Goal: Information Seeking & Learning: Learn about a topic

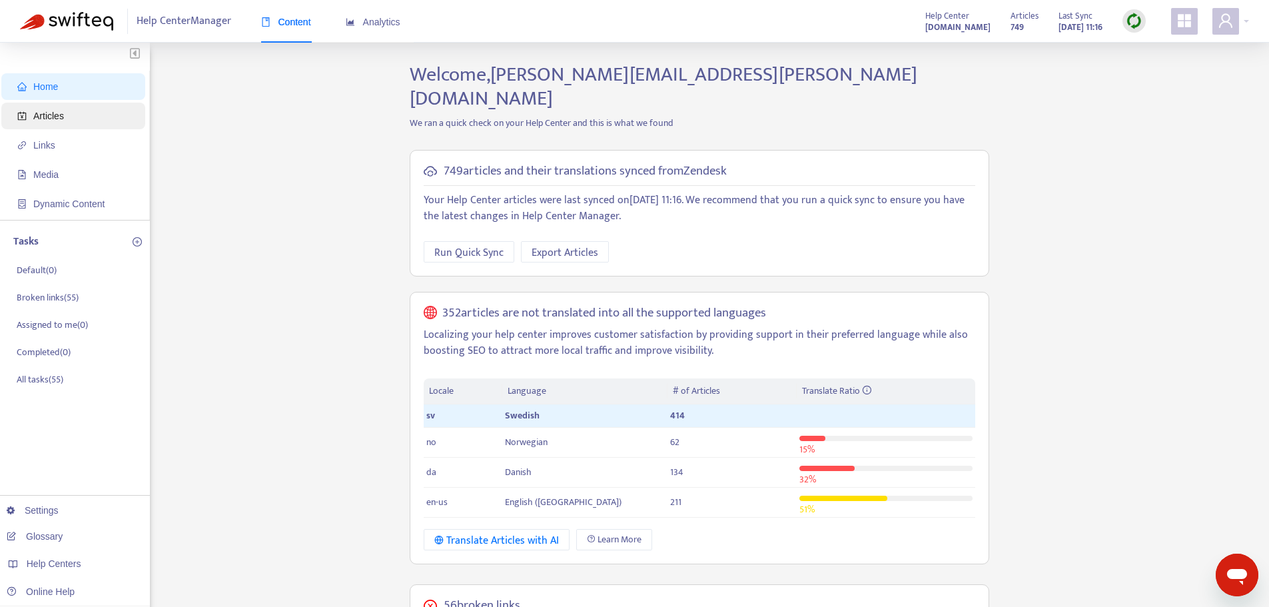
click at [72, 125] on span "Articles" at bounding box center [75, 116] width 117 height 27
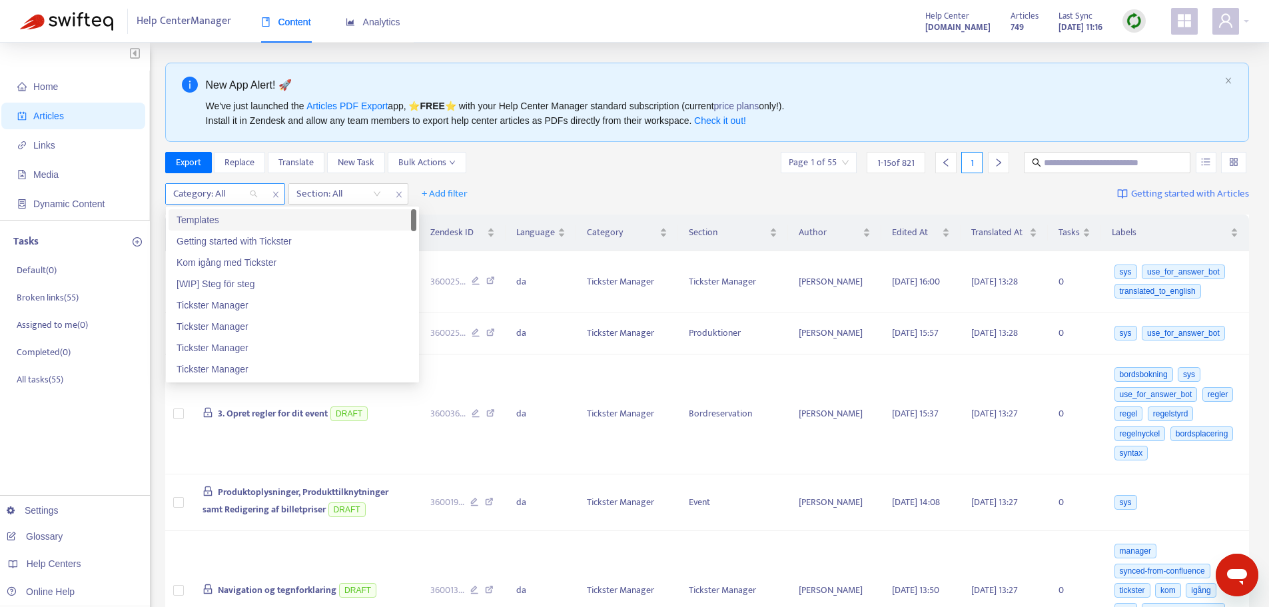
click at [255, 193] on div "Category: All" at bounding box center [215, 194] width 99 height 20
click at [253, 306] on div "Tickster Manager" at bounding box center [292, 305] width 232 height 15
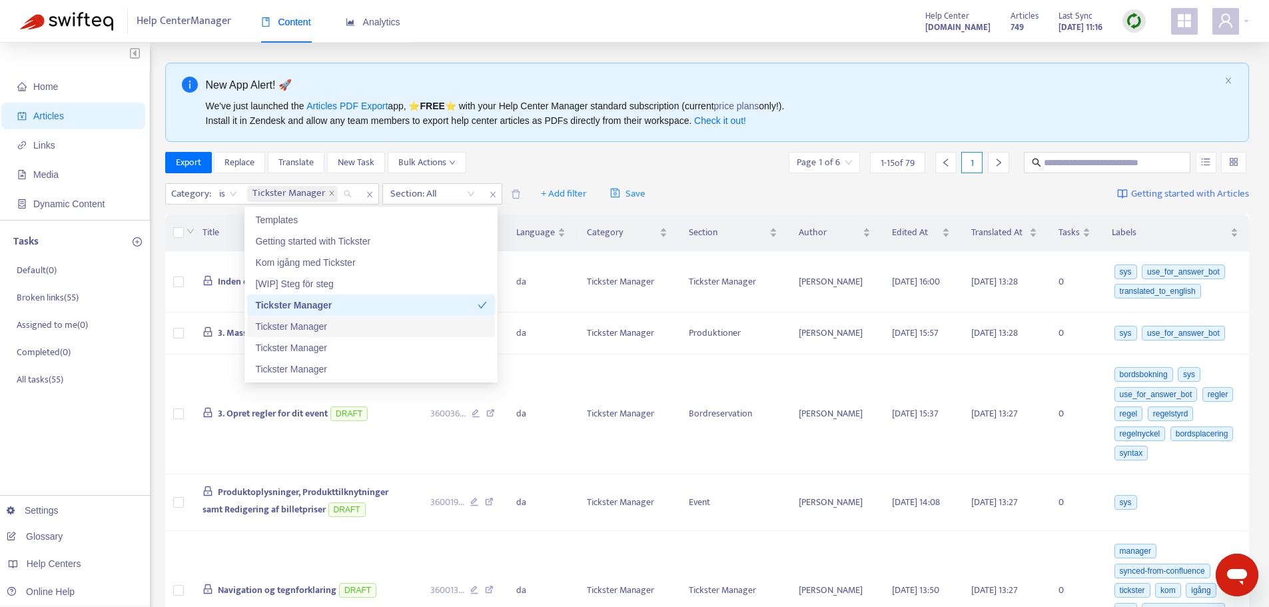
click at [353, 326] on div "Tickster Manager" at bounding box center [371, 326] width 232 height 15
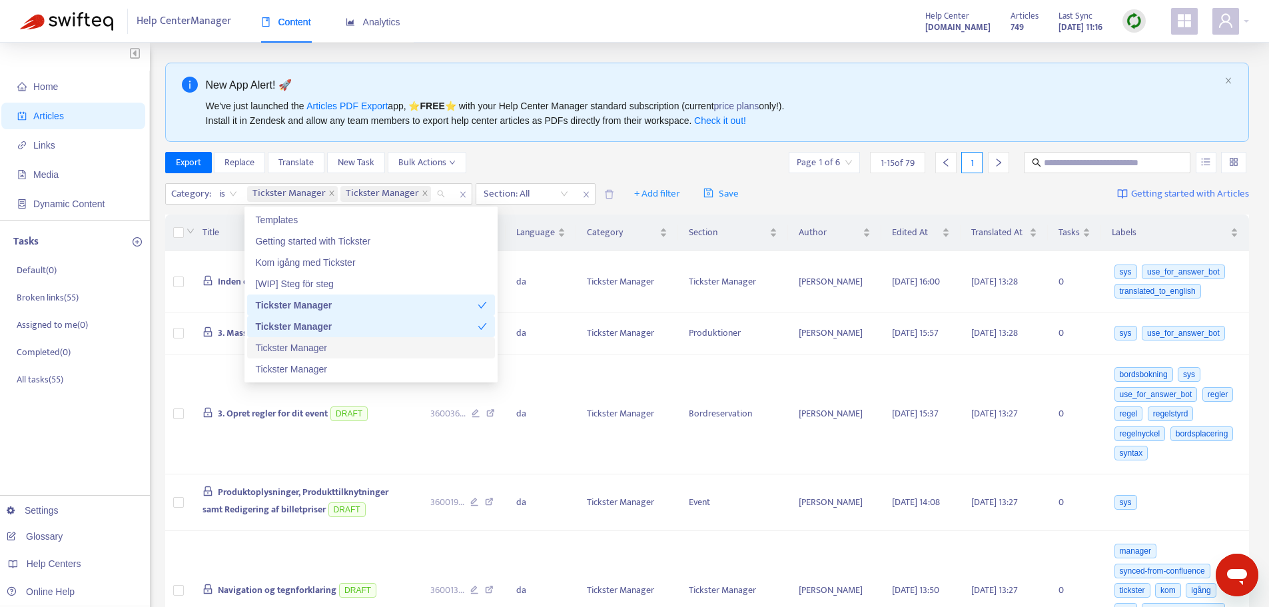
click at [344, 348] on div "Tickster Manager" at bounding box center [371, 347] width 232 height 15
click at [344, 367] on div "Tickster Manager" at bounding box center [371, 369] width 232 height 15
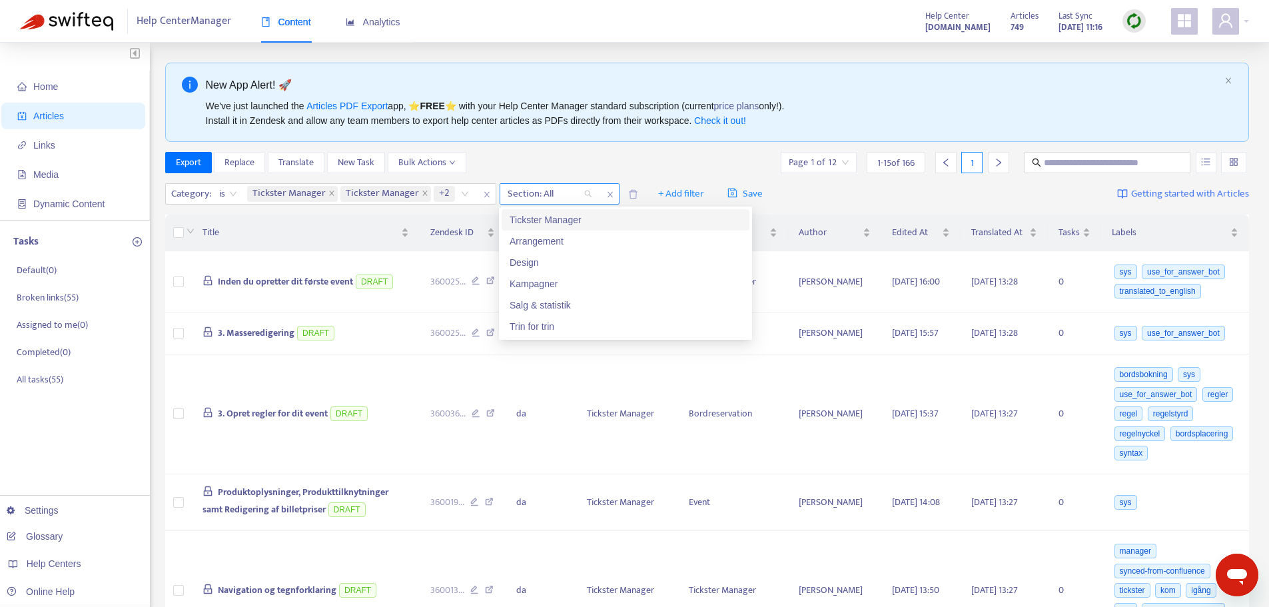
click at [585, 192] on div "Section: All" at bounding box center [549, 194] width 99 height 20
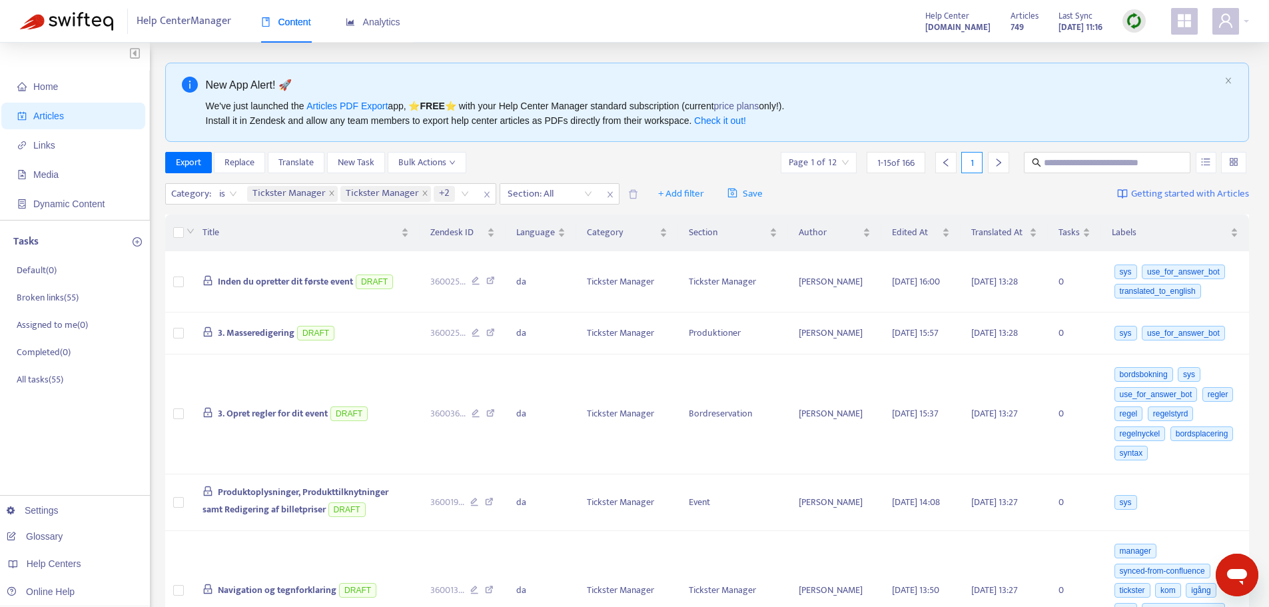
click at [627, 162] on div "Export Replace Translate New Task Bulk Actions Page 1 of 12 1 - 15 of 166 1" at bounding box center [707, 162] width 1084 height 21
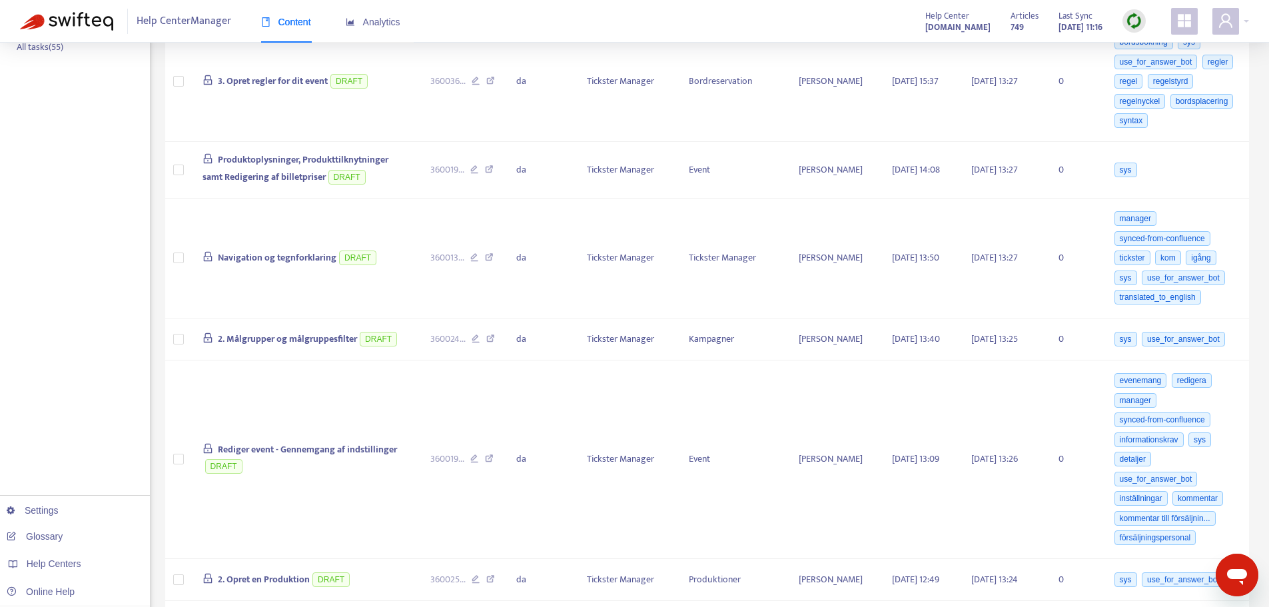
scroll to position [333, 0]
click at [347, 346] on span "2. Målgrupper og målgruppesfilter" at bounding box center [287, 337] width 139 height 15
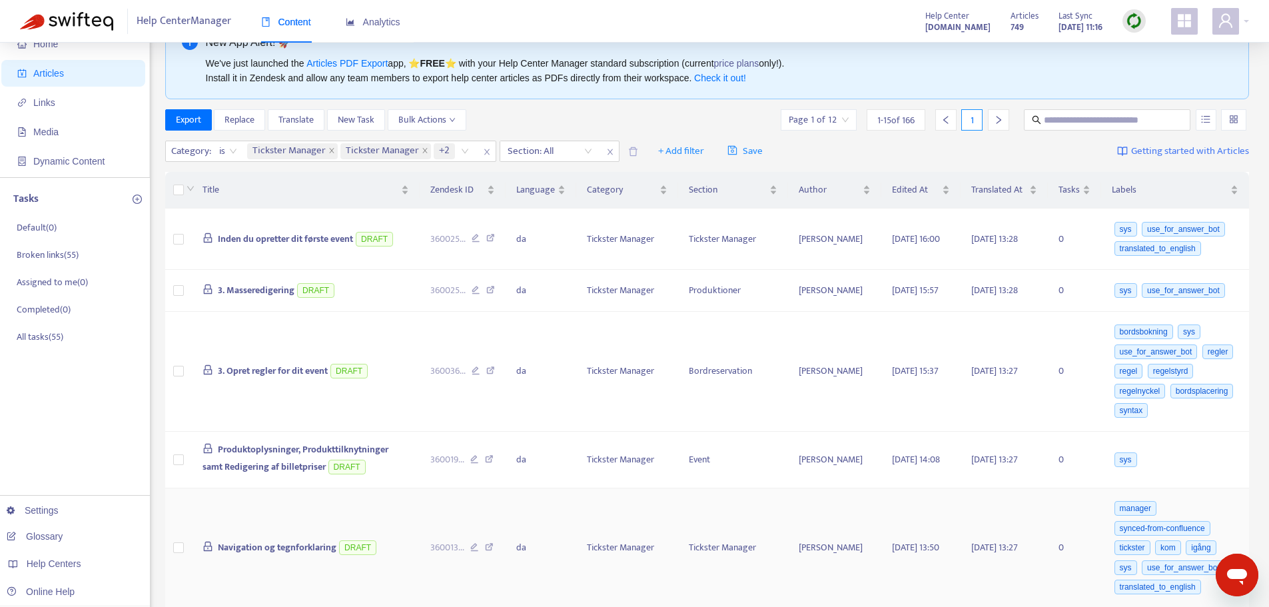
scroll to position [0, 0]
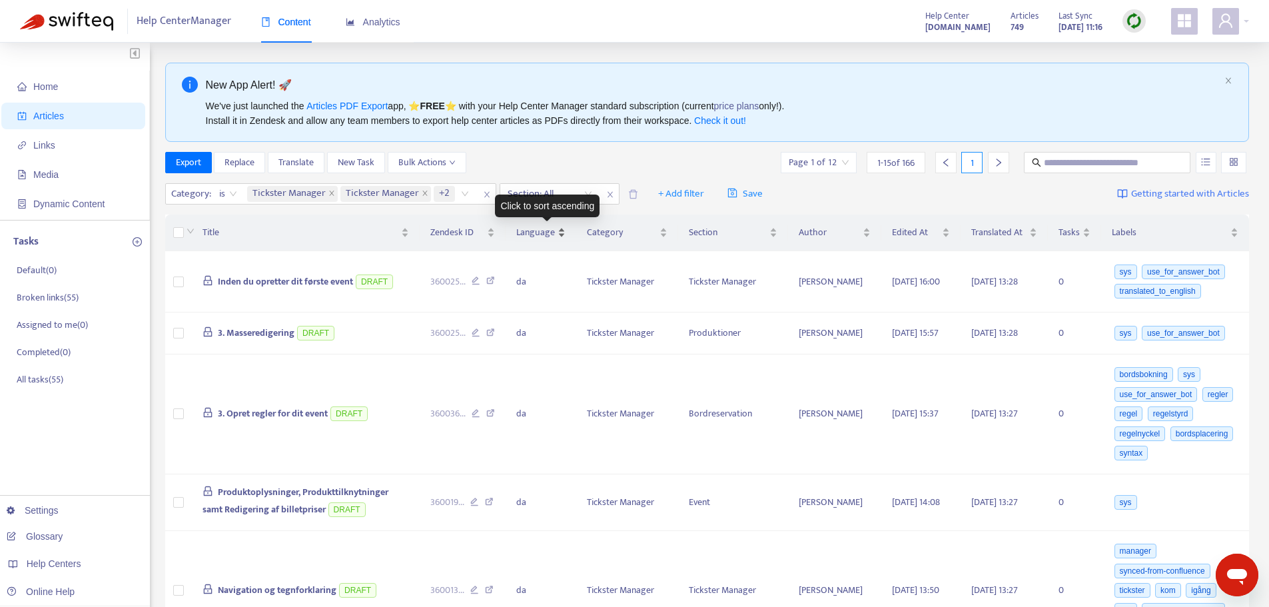
click at [547, 233] on span "Language" at bounding box center [535, 232] width 39 height 15
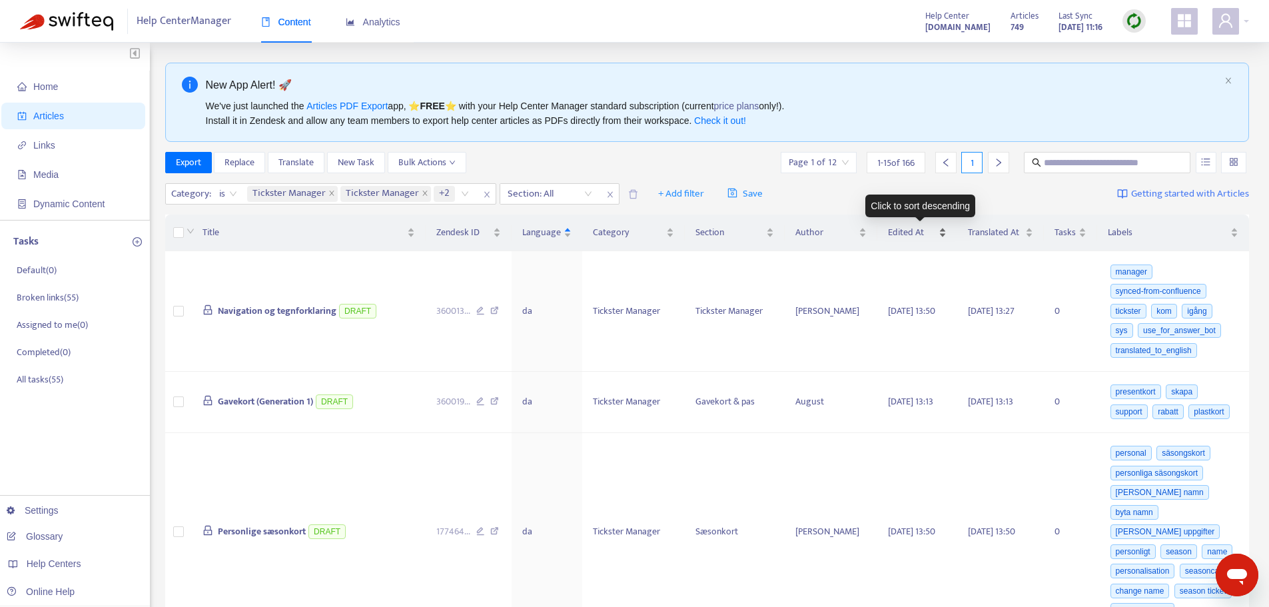
click at [908, 232] on span "Edited At" at bounding box center [911, 232] width 47 height 15
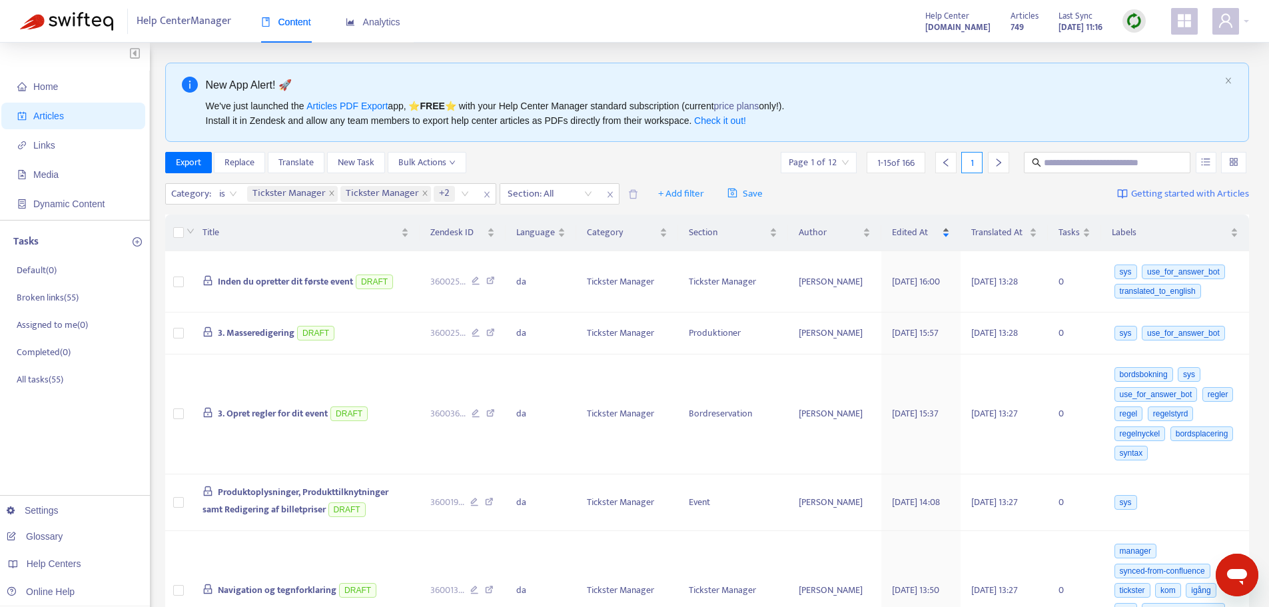
click at [908, 232] on span "Edited At" at bounding box center [915, 232] width 47 height 15
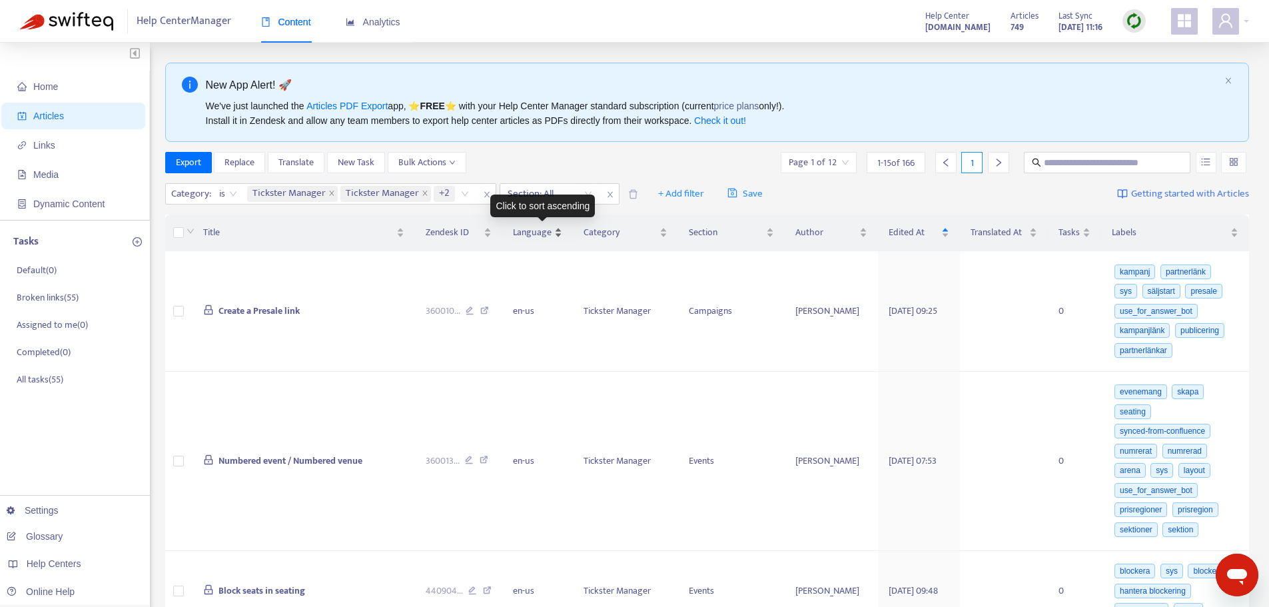
click at [539, 239] on span "Language" at bounding box center [532, 232] width 39 height 15
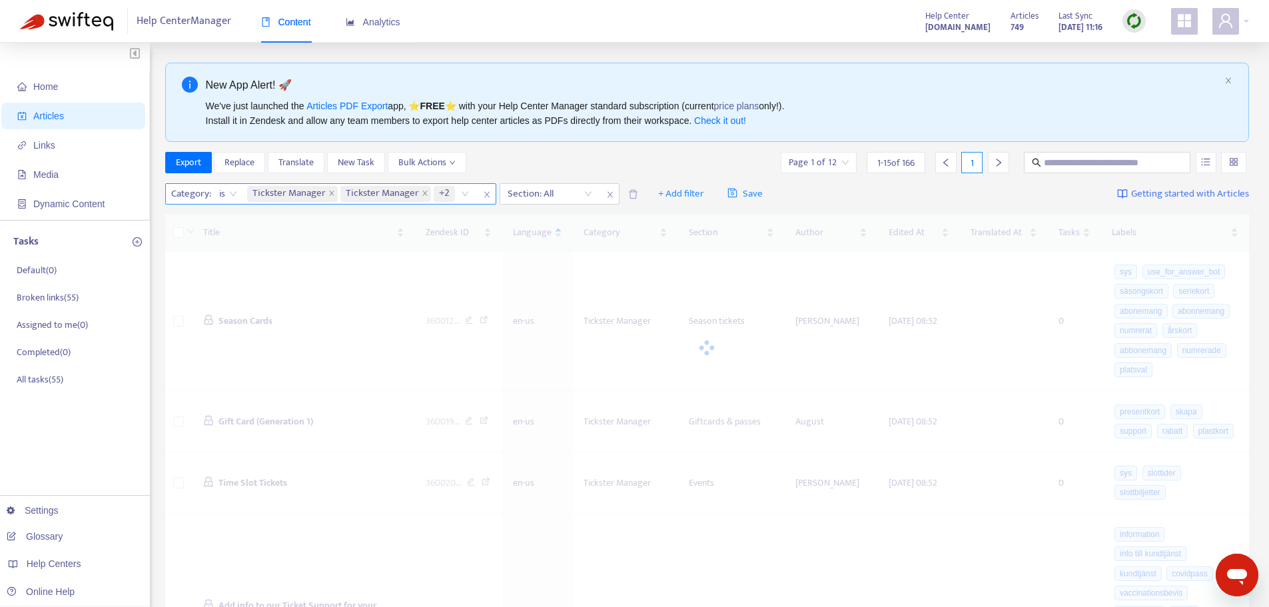
click at [463, 192] on div "Tickster Manager Tickster Manager +2" at bounding box center [360, 194] width 232 height 20
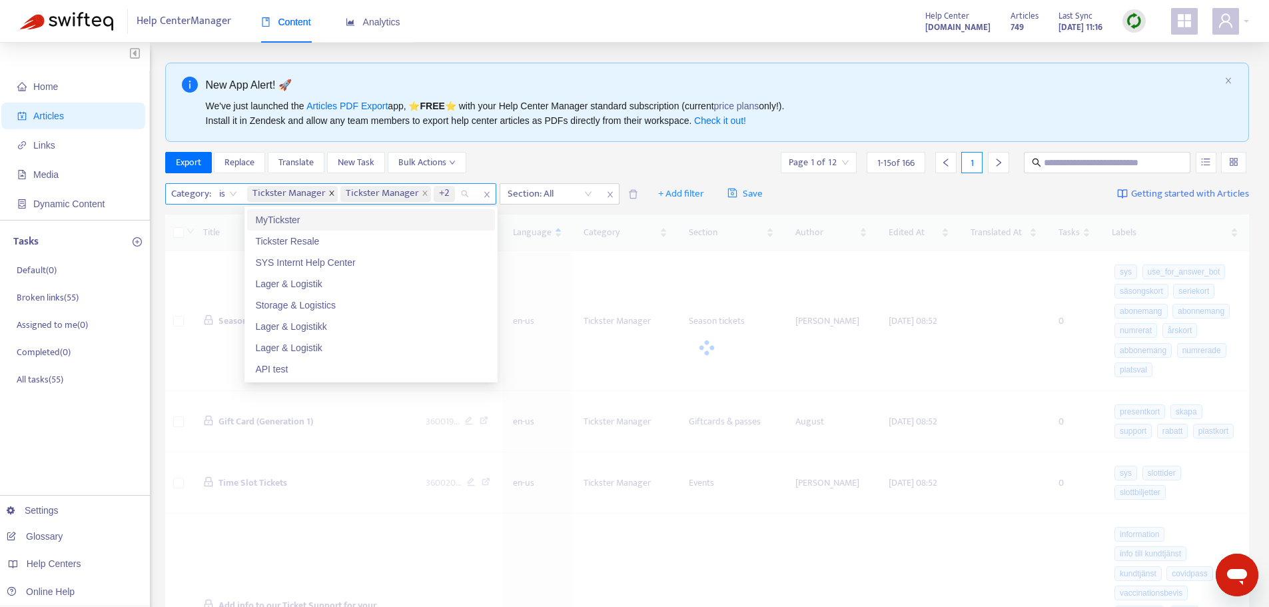
click at [330, 193] on icon "close" at bounding box center [331, 193] width 7 height 7
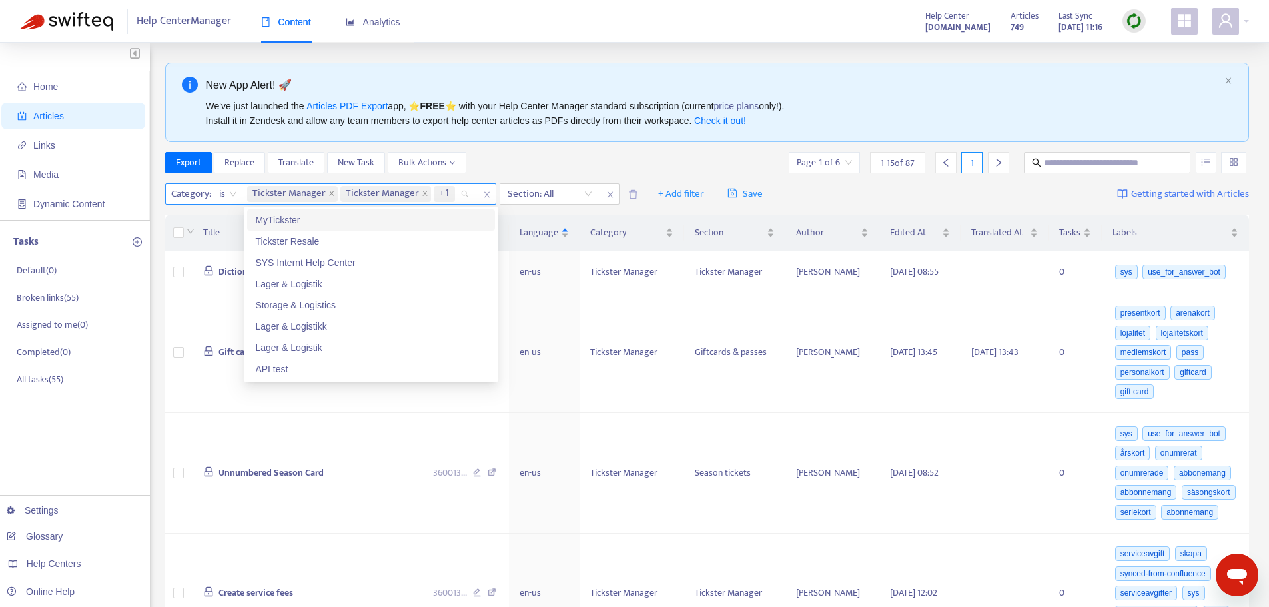
click at [330, 193] on icon "close" at bounding box center [331, 193] width 7 height 7
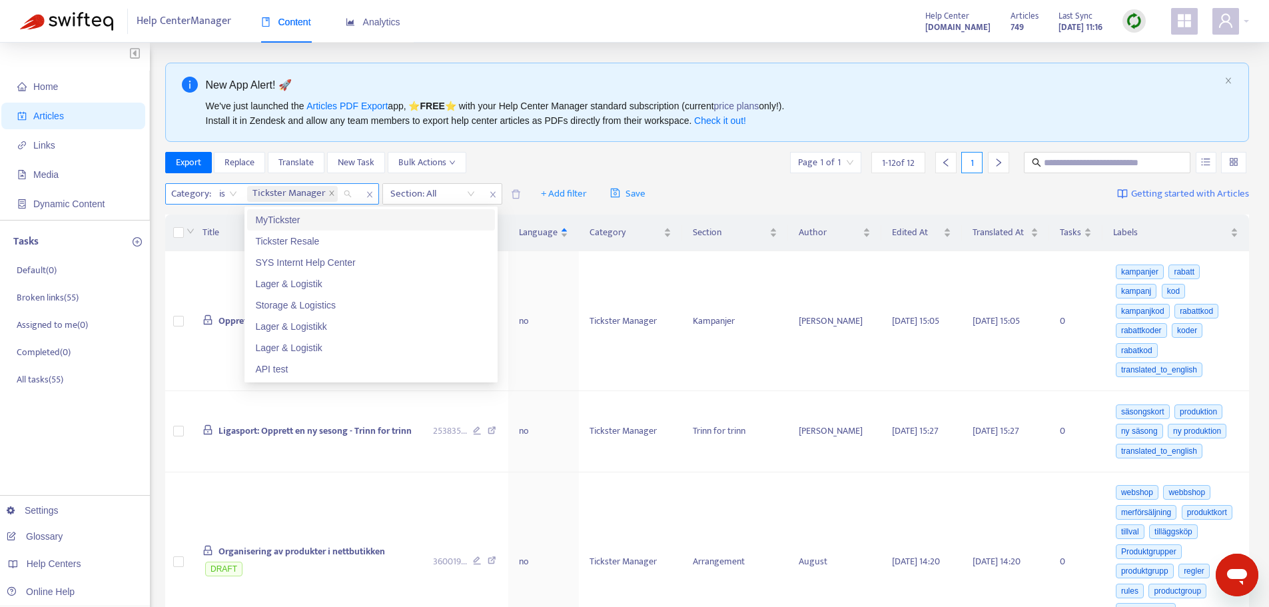
click at [330, 193] on icon "close" at bounding box center [331, 193] width 7 height 7
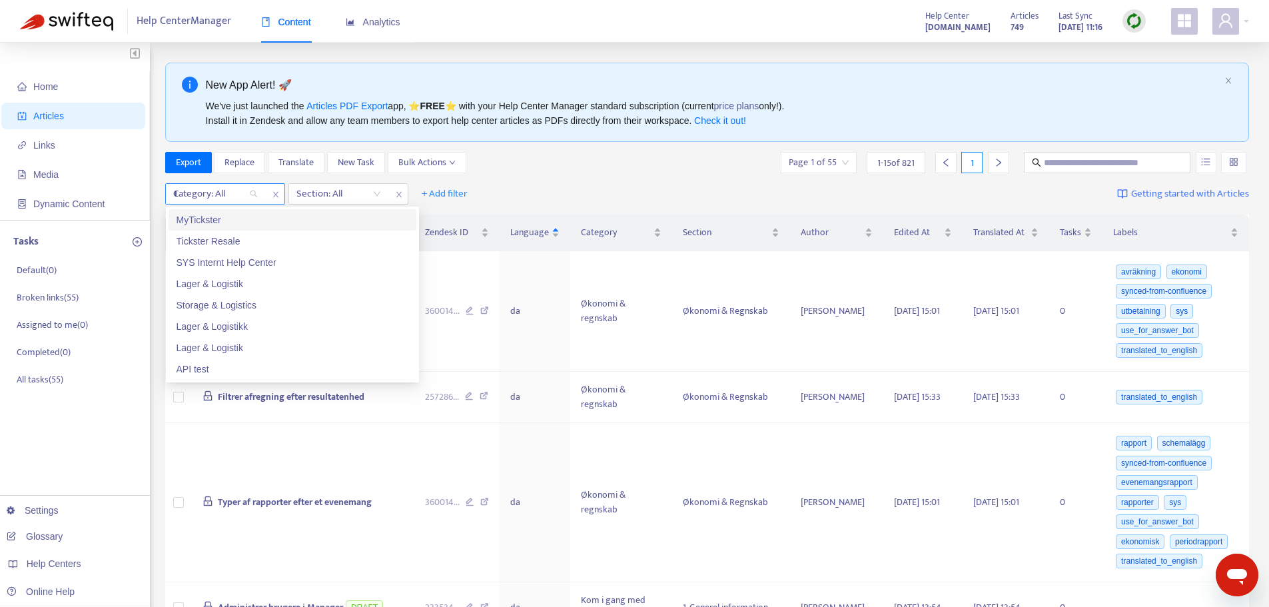
type input "**"
click at [235, 224] on div "Tickster Manager" at bounding box center [292, 219] width 232 height 15
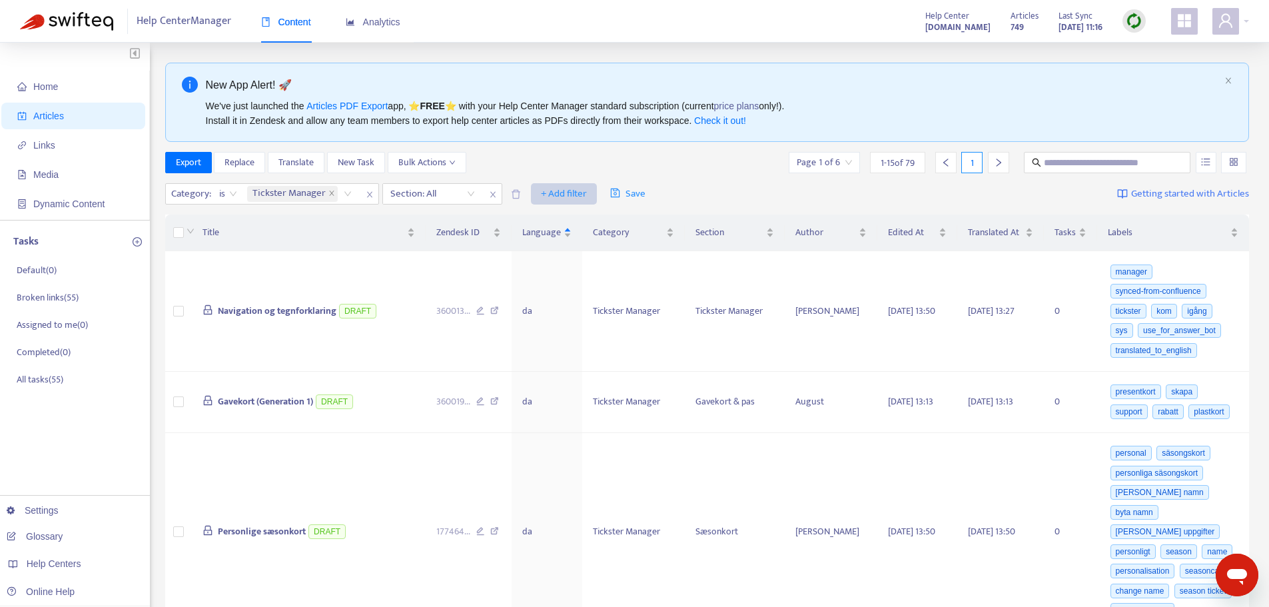
click at [577, 192] on span "+ Add filter" at bounding box center [564, 194] width 46 height 16
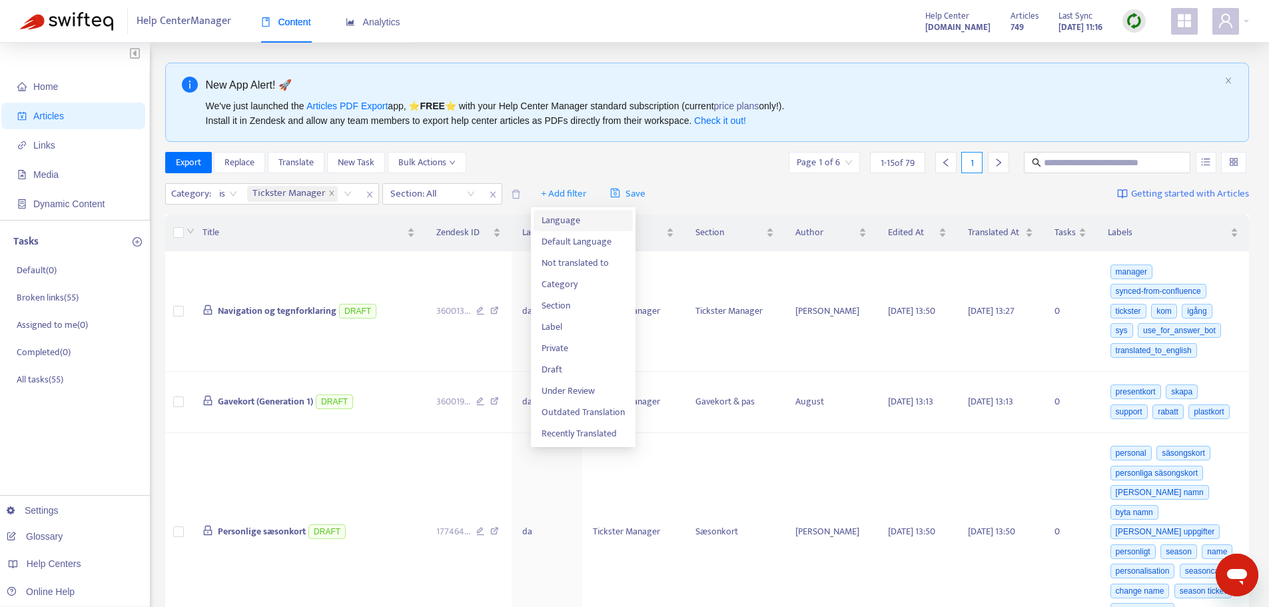
click at [578, 213] on span "Language" at bounding box center [582, 220] width 83 height 15
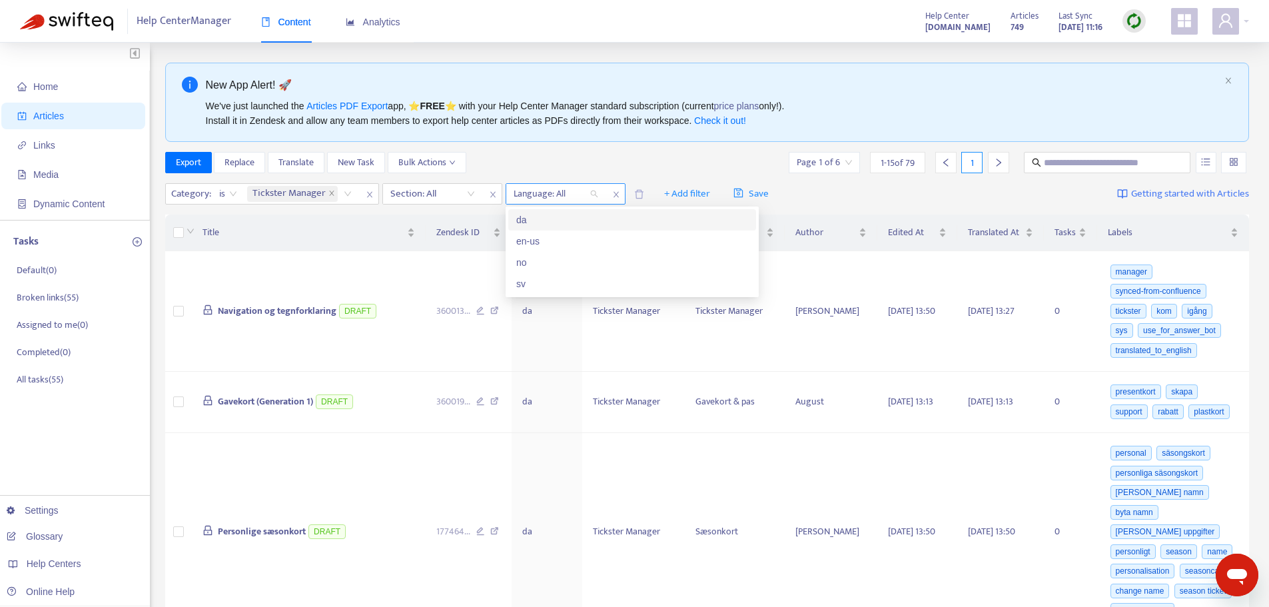
click at [565, 194] on div at bounding box center [549, 194] width 81 height 16
click at [563, 219] on div "da" at bounding box center [632, 219] width 232 height 15
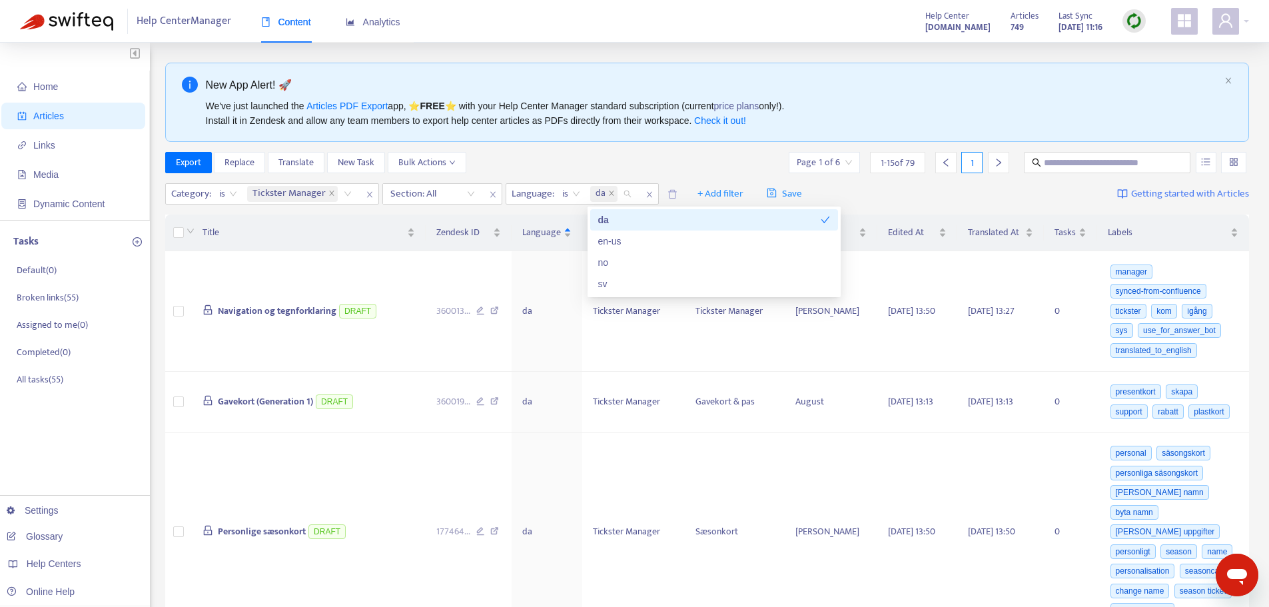
click at [565, 155] on div "Export Replace Translate New Task Bulk Actions Page 1 of 6 1 - 15 of 79 1" at bounding box center [707, 162] width 1084 height 21
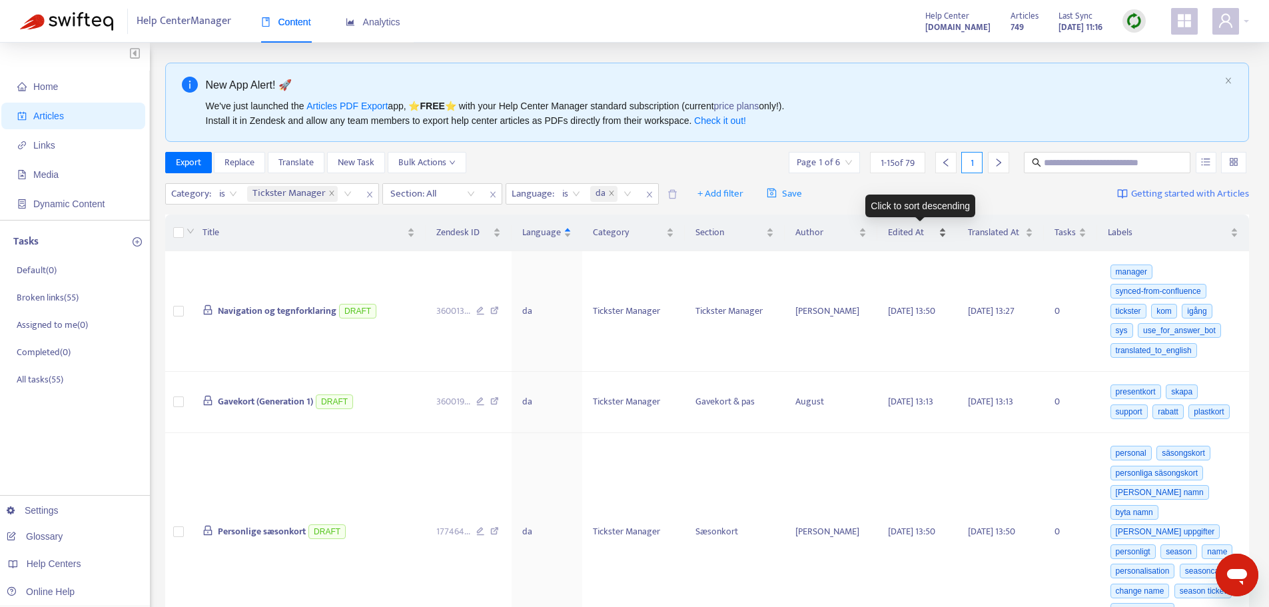
click at [924, 239] on span "Edited At" at bounding box center [911, 232] width 47 height 15
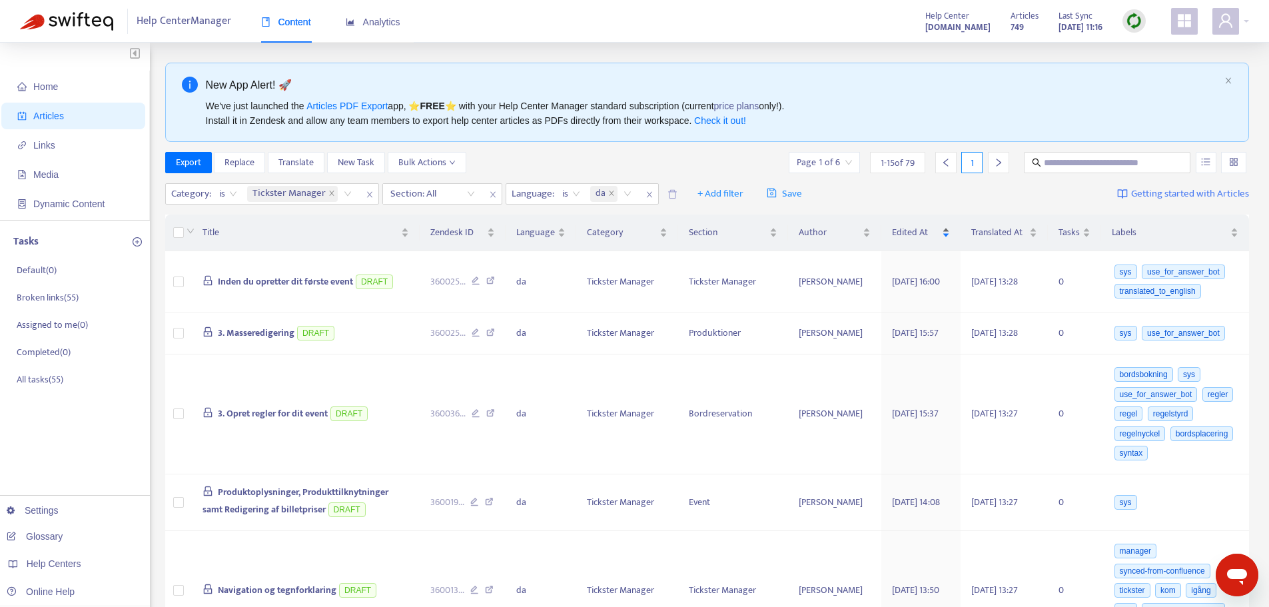
click at [918, 235] on span "Edited At" at bounding box center [915, 232] width 47 height 15
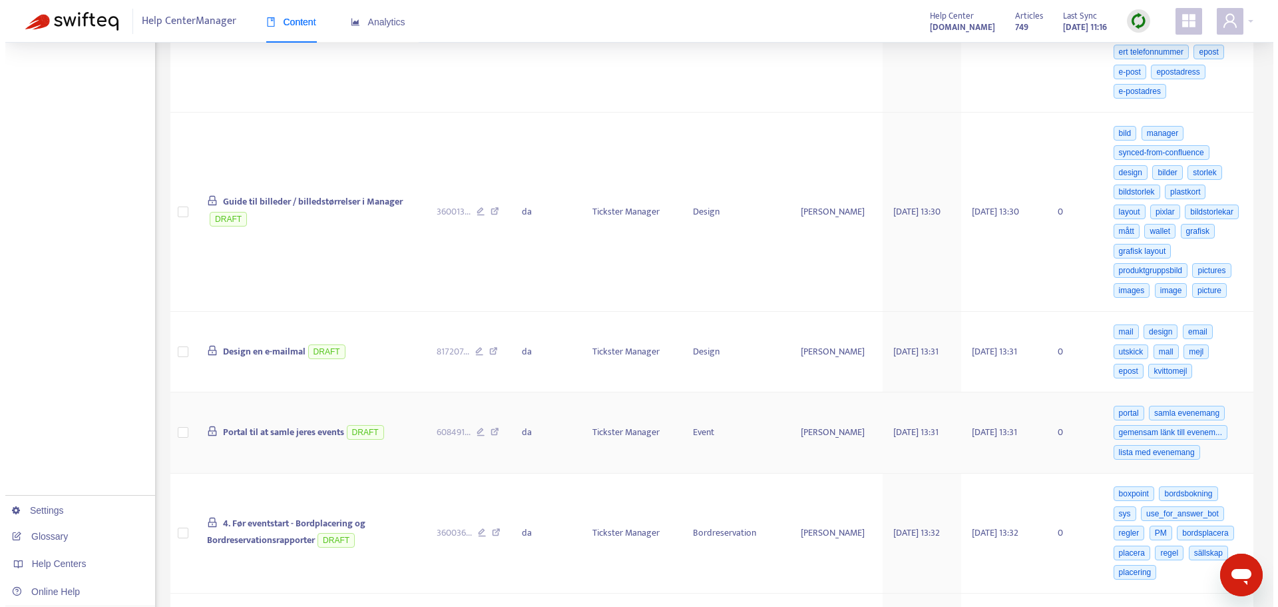
scroll to position [732, 0]
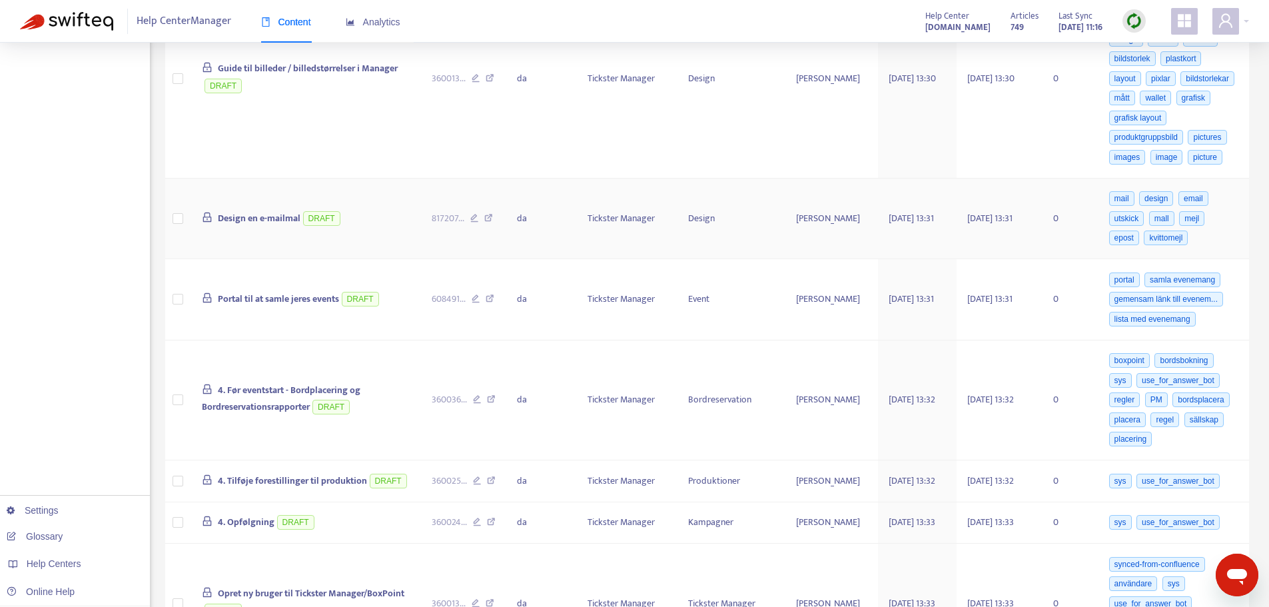
click at [292, 226] on span "Design en e-mailmal" at bounding box center [259, 217] width 83 height 15
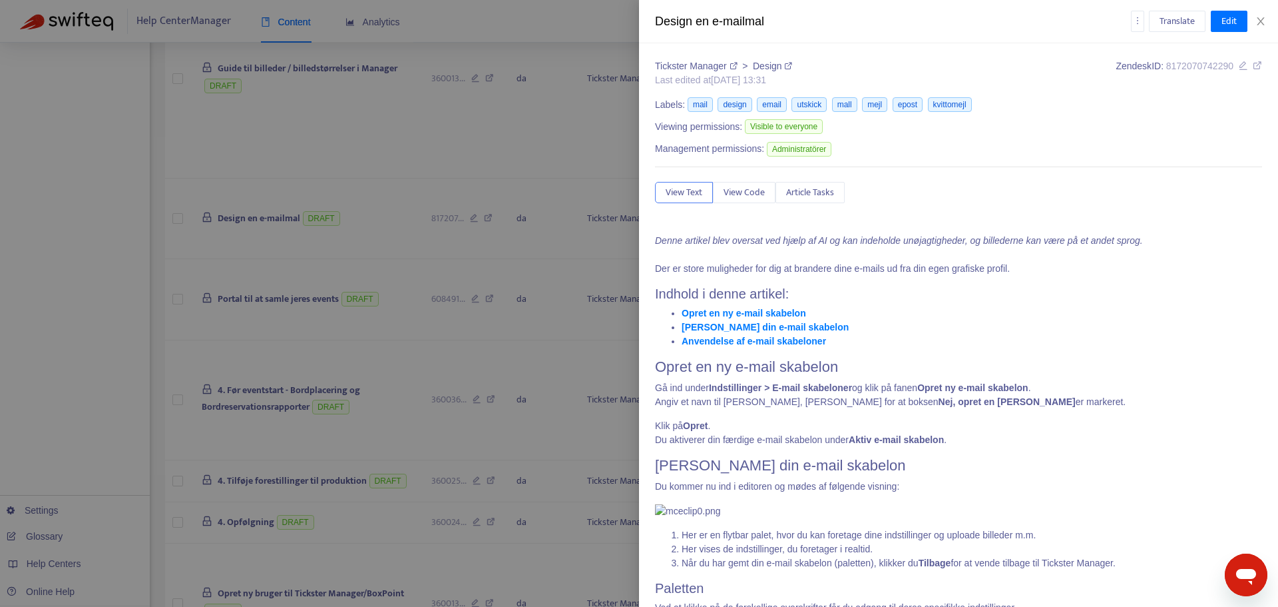
click at [740, 23] on div "Design en e-mailmal" at bounding box center [893, 22] width 476 height 18
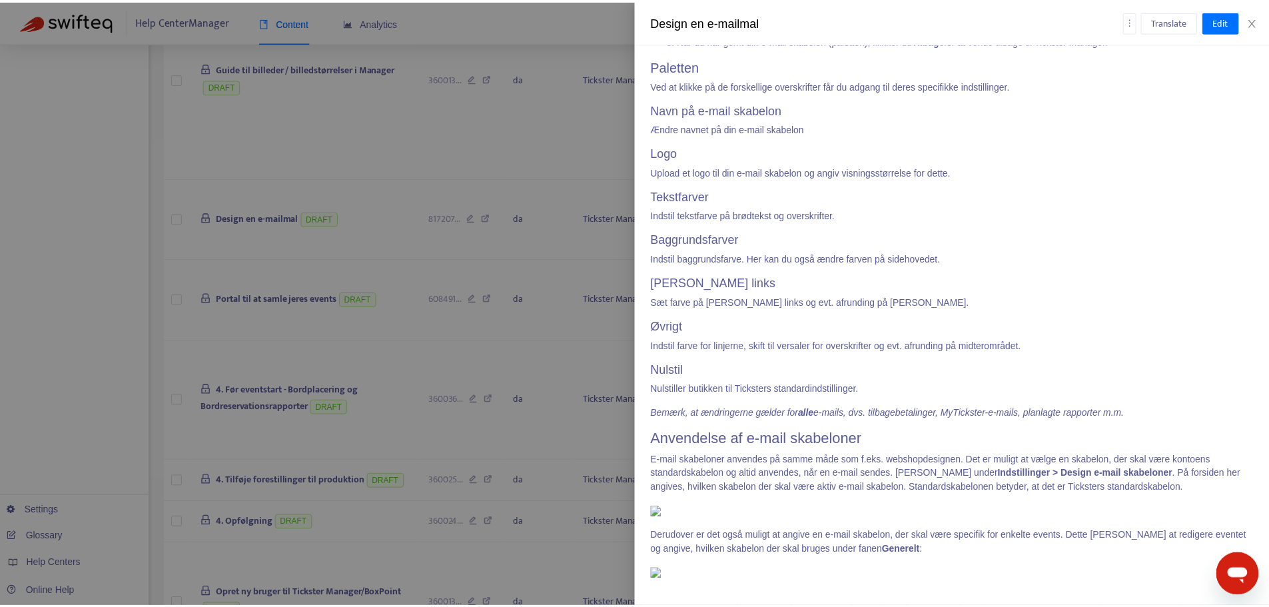
scroll to position [1947, 0]
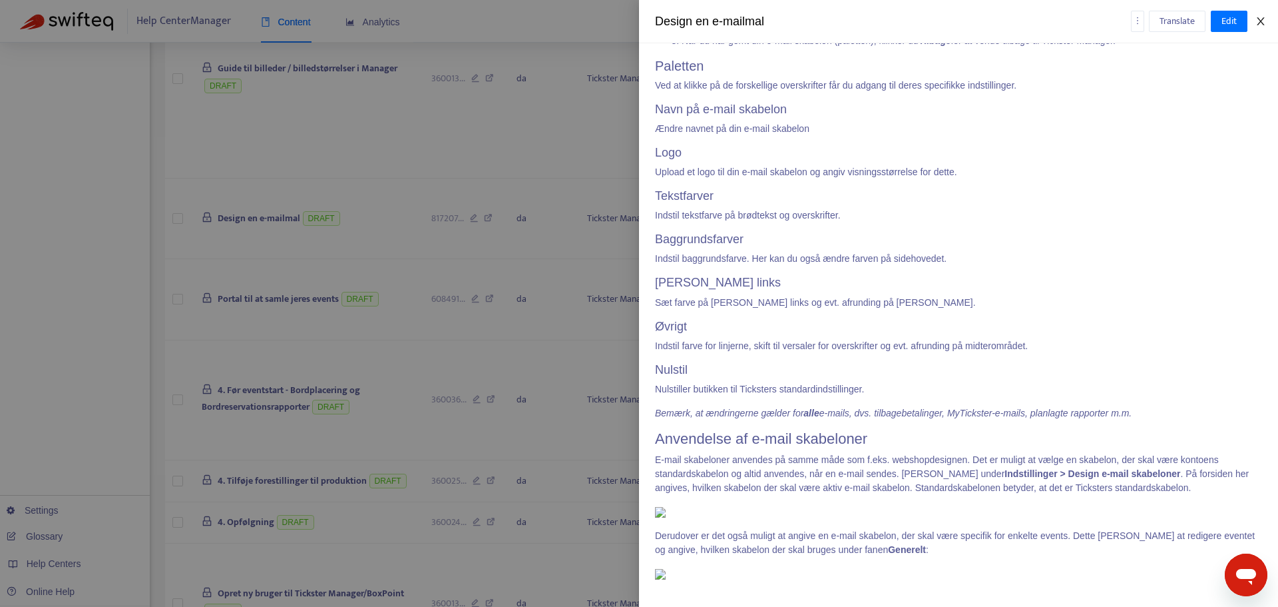
click at [1263, 17] on icon "close" at bounding box center [1261, 21] width 11 height 11
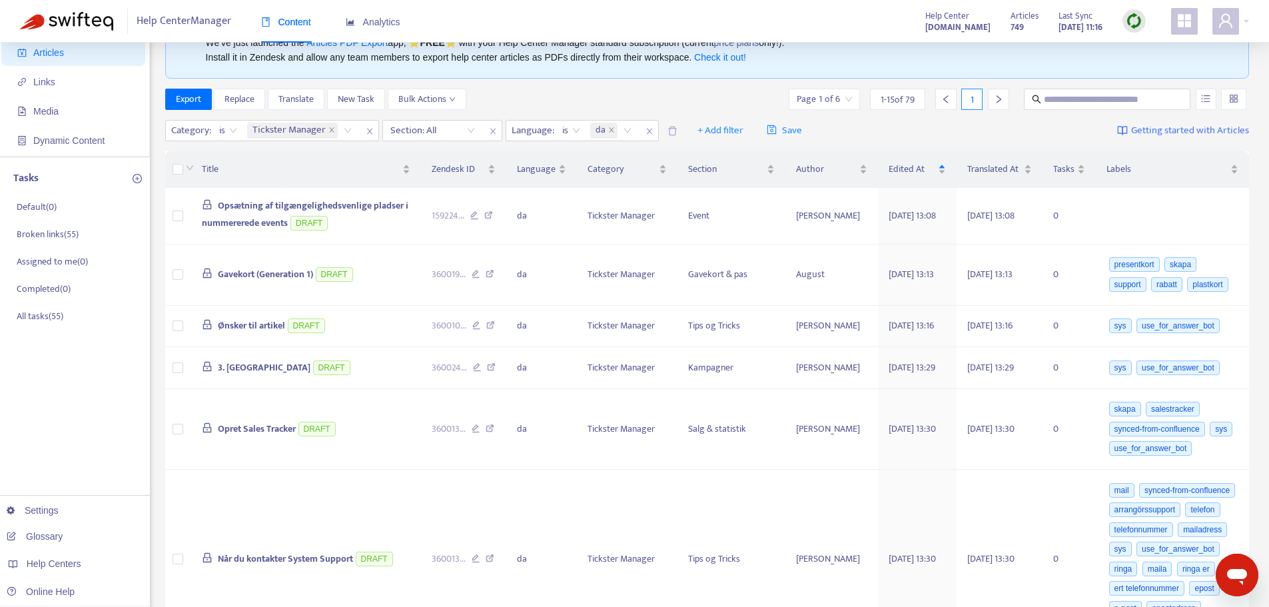
scroll to position [0, 0]
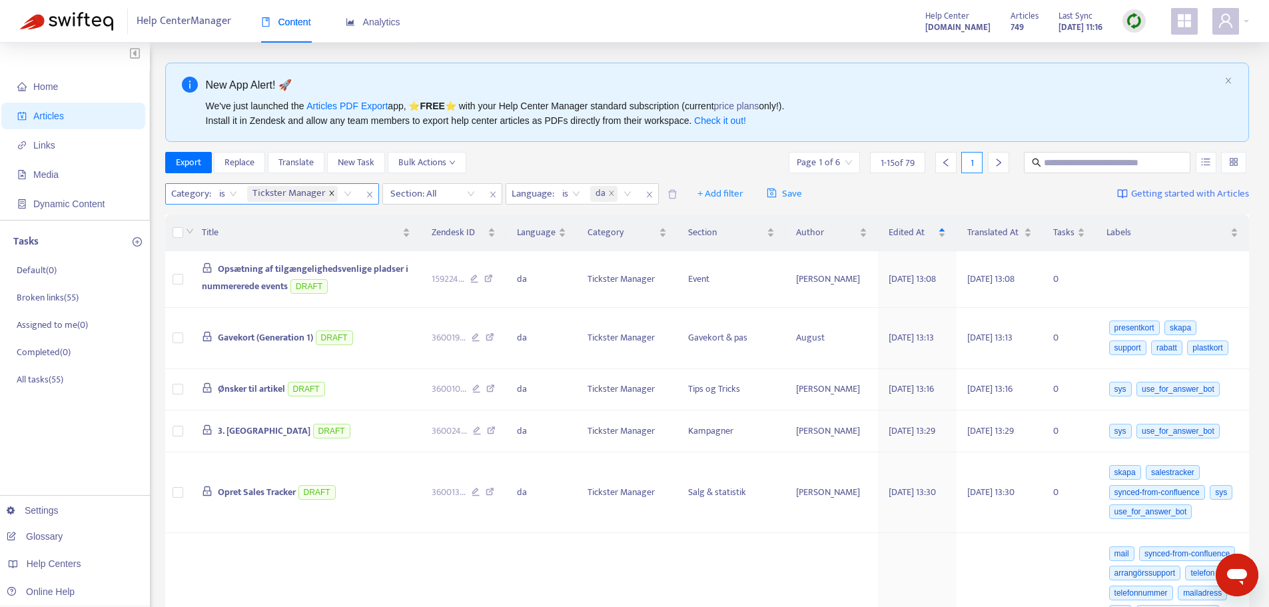
click at [330, 191] on icon "close" at bounding box center [331, 193] width 7 height 7
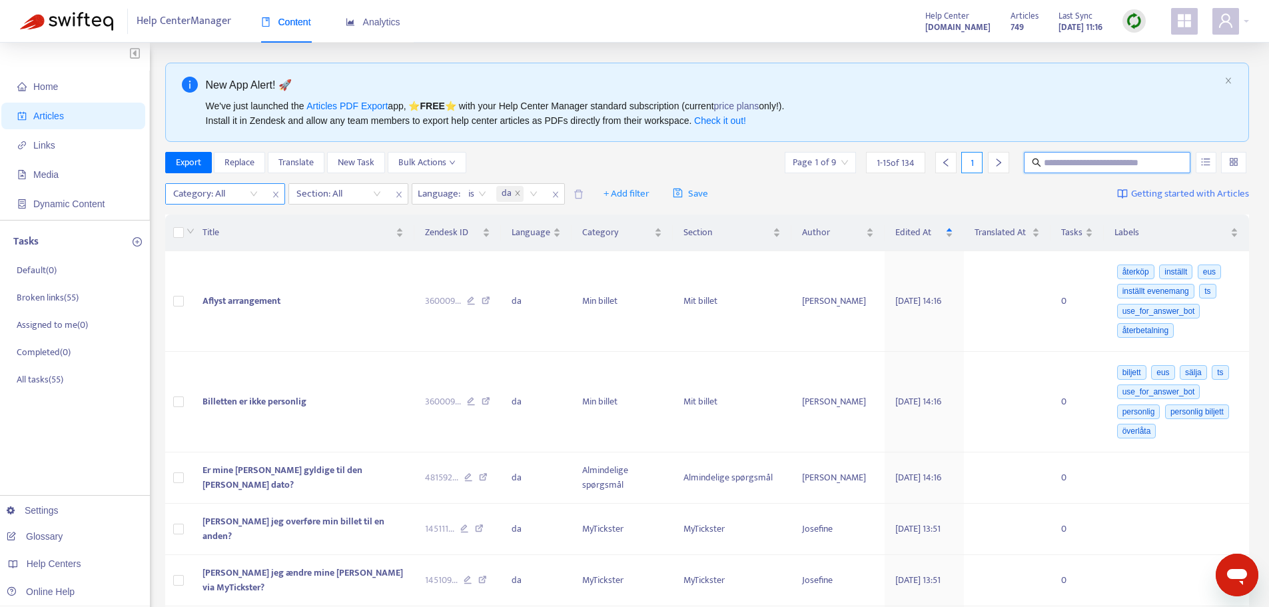
click at [1059, 158] on input "text" at bounding box center [1107, 162] width 128 height 15
type input "**********"
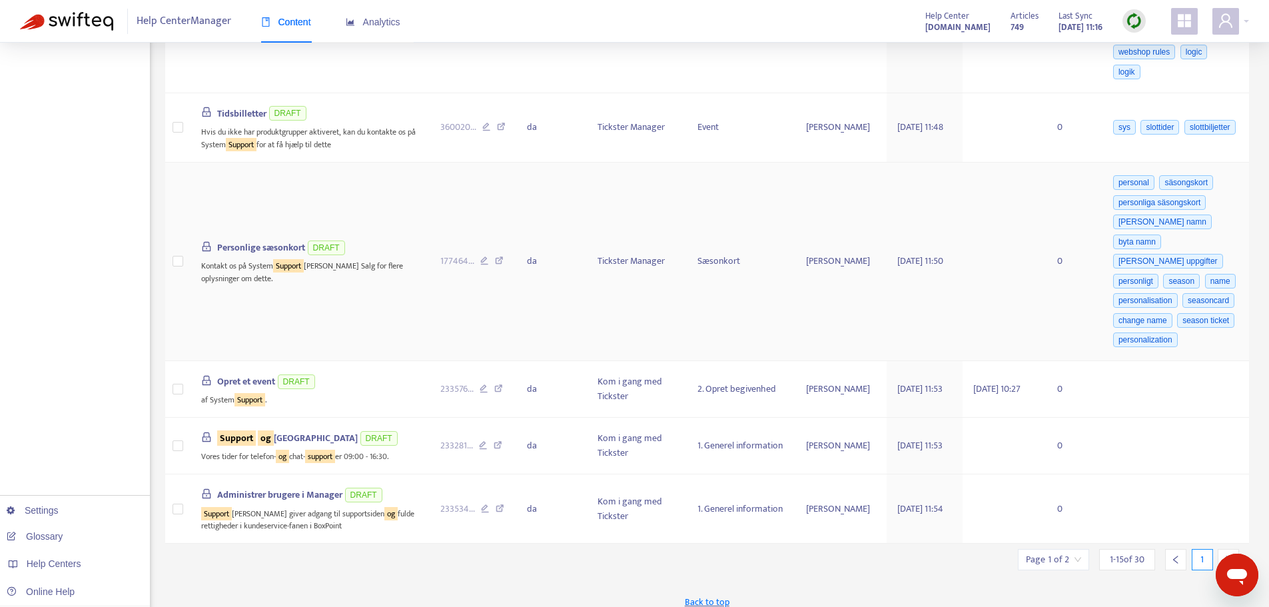
scroll to position [1622, 0]
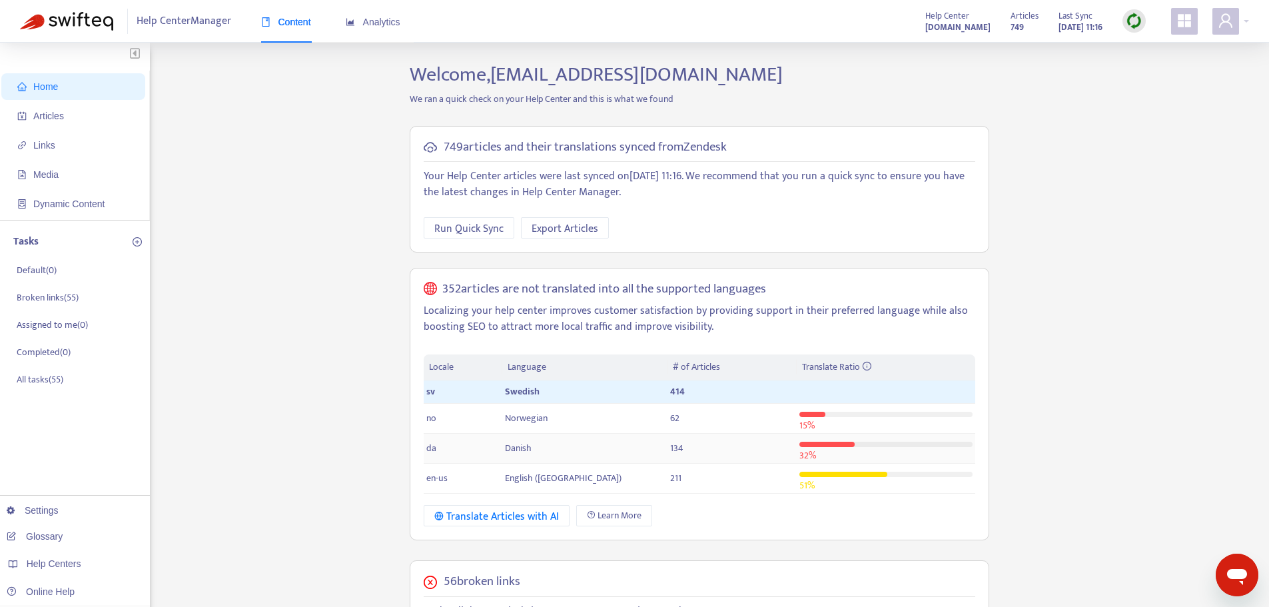
click at [453, 450] on td "da" at bounding box center [463, 448] width 79 height 30
click at [507, 450] on span "Danish" at bounding box center [518, 447] width 27 height 15
click at [61, 121] on span "Articles" at bounding box center [48, 116] width 31 height 11
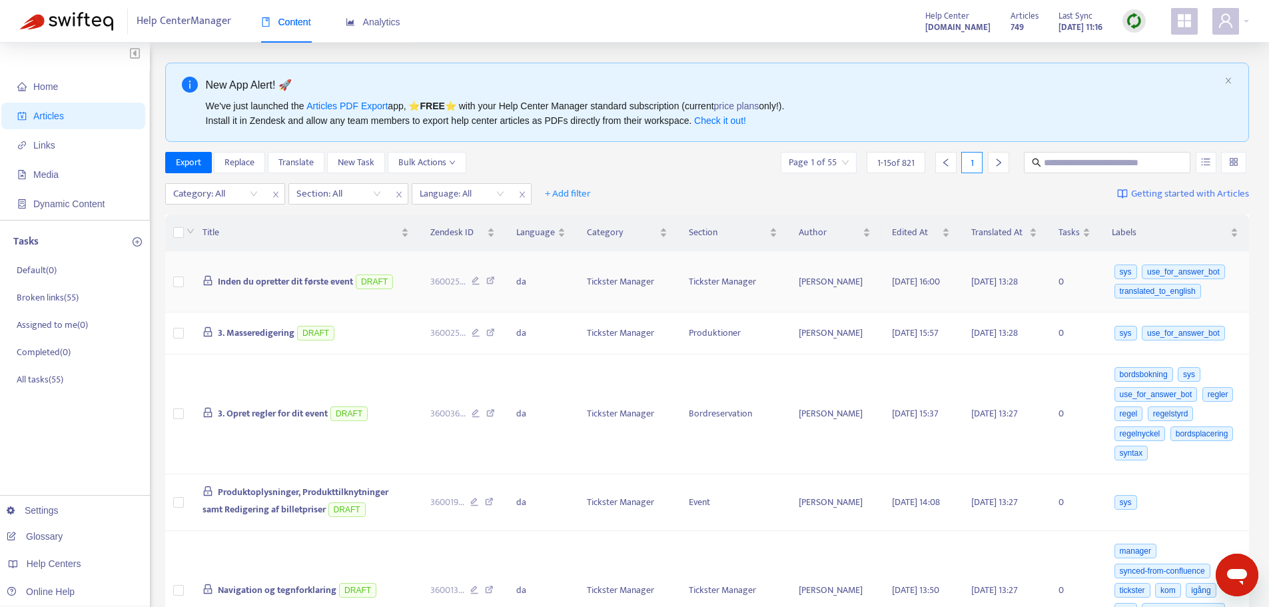
click at [292, 285] on span "Inden du opretter dit første event" at bounding box center [285, 281] width 135 height 15
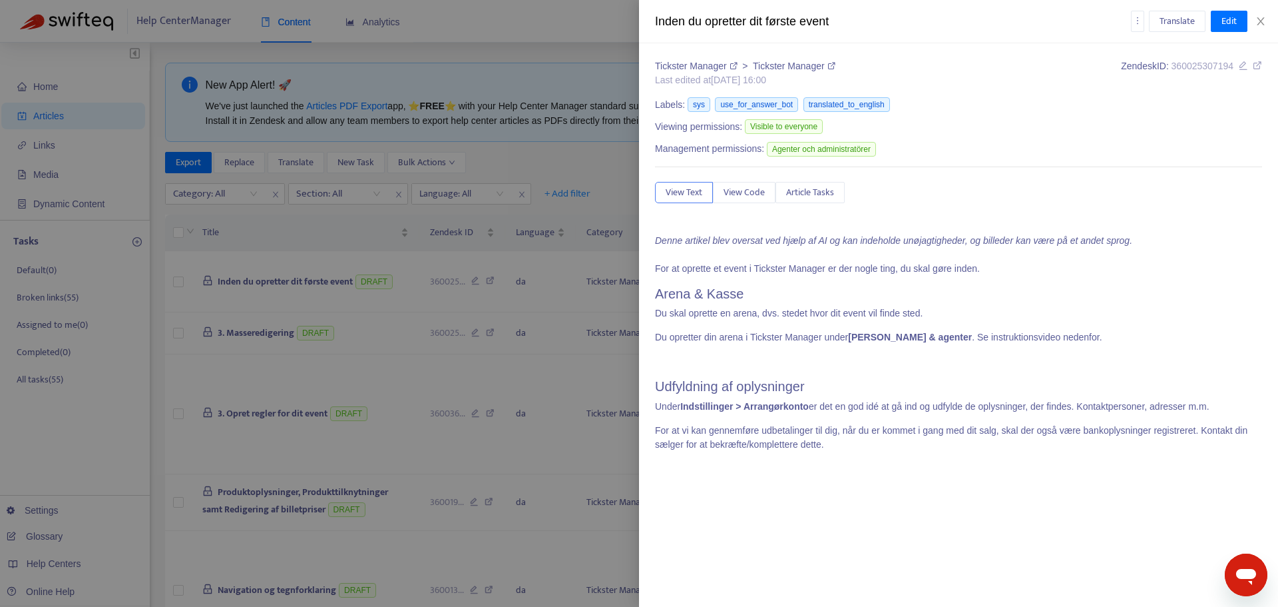
scroll to position [400, 0]
click at [551, 50] on div at bounding box center [639, 303] width 1278 height 607
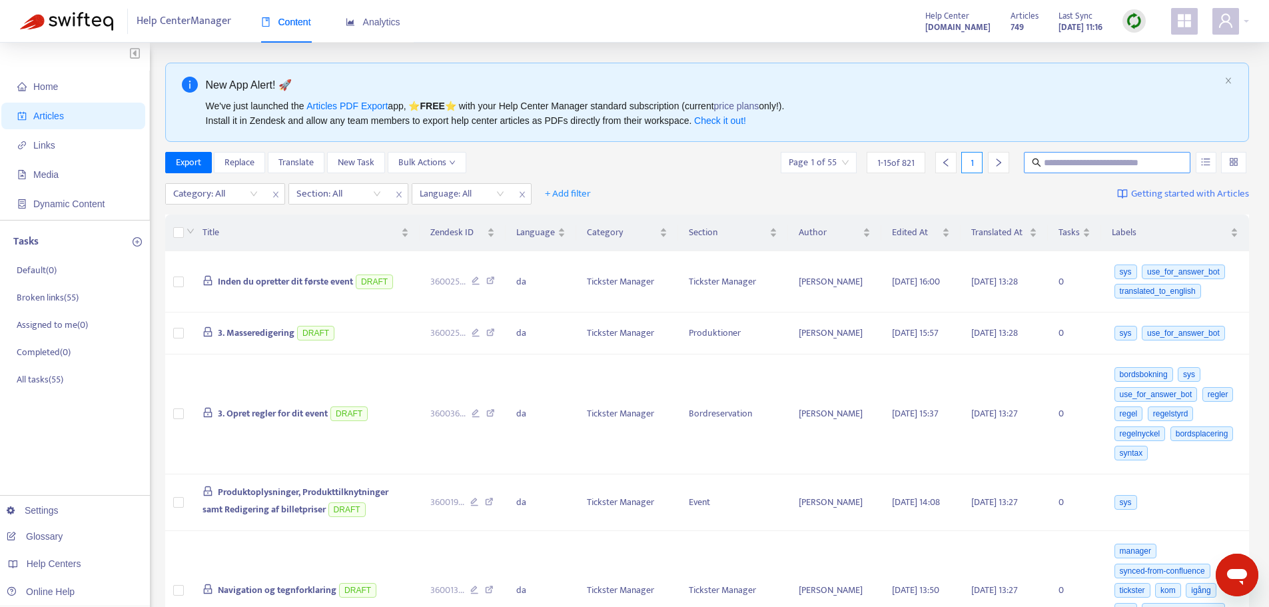
click at [1069, 166] on input "text" at bounding box center [1107, 162] width 128 height 15
type input "**********"
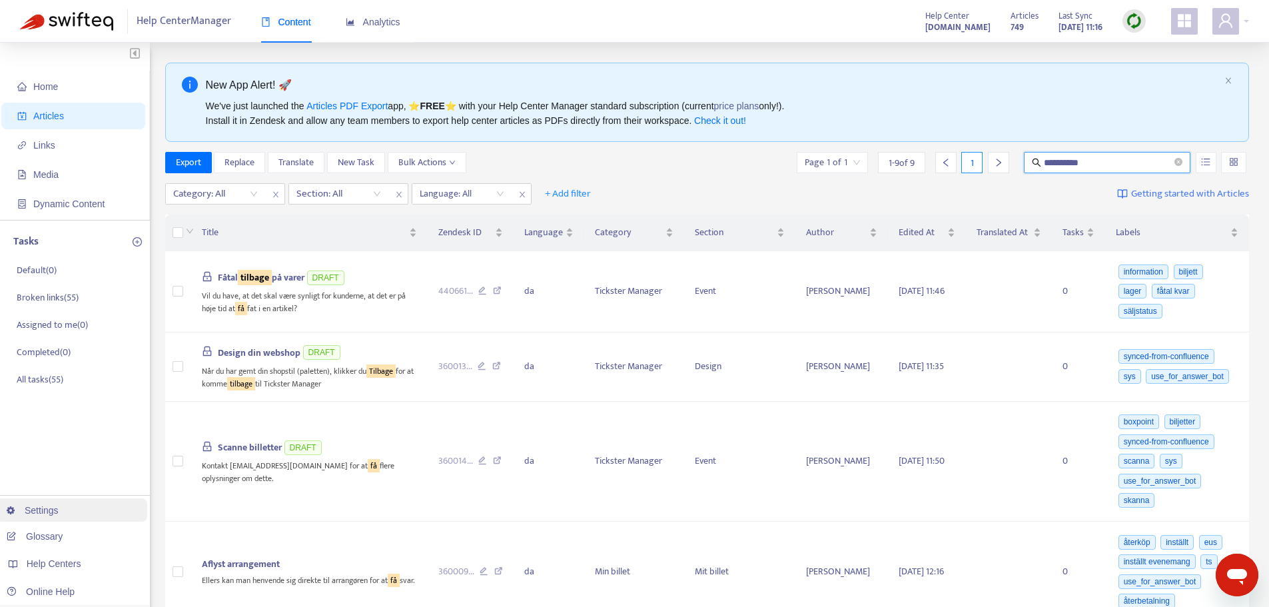
click at [52, 513] on link "Settings" at bounding box center [33, 510] width 52 height 11
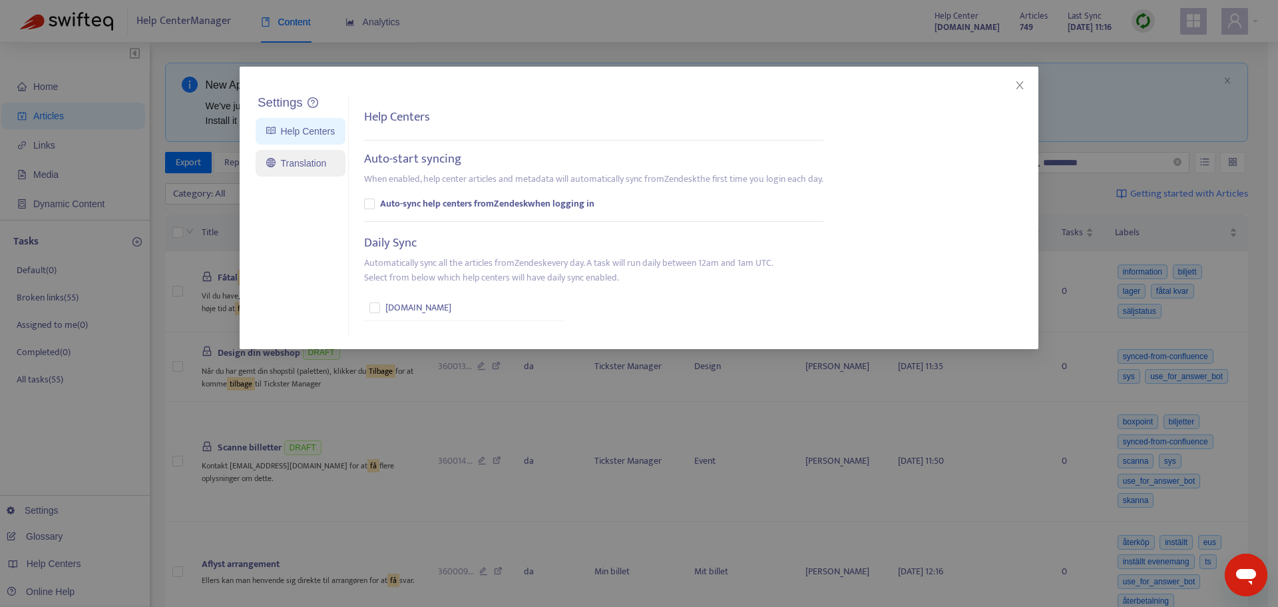
click at [320, 161] on link "Translation" at bounding box center [296, 163] width 60 height 11
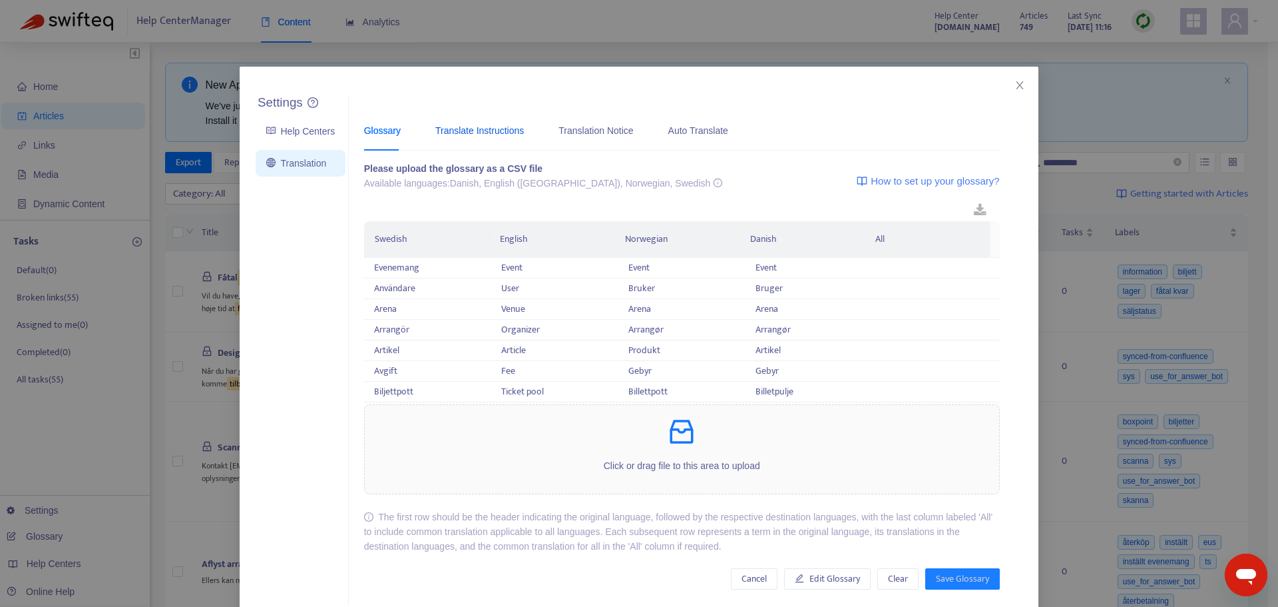
click at [470, 129] on div "Translate Instructions" at bounding box center [479, 130] width 89 height 15
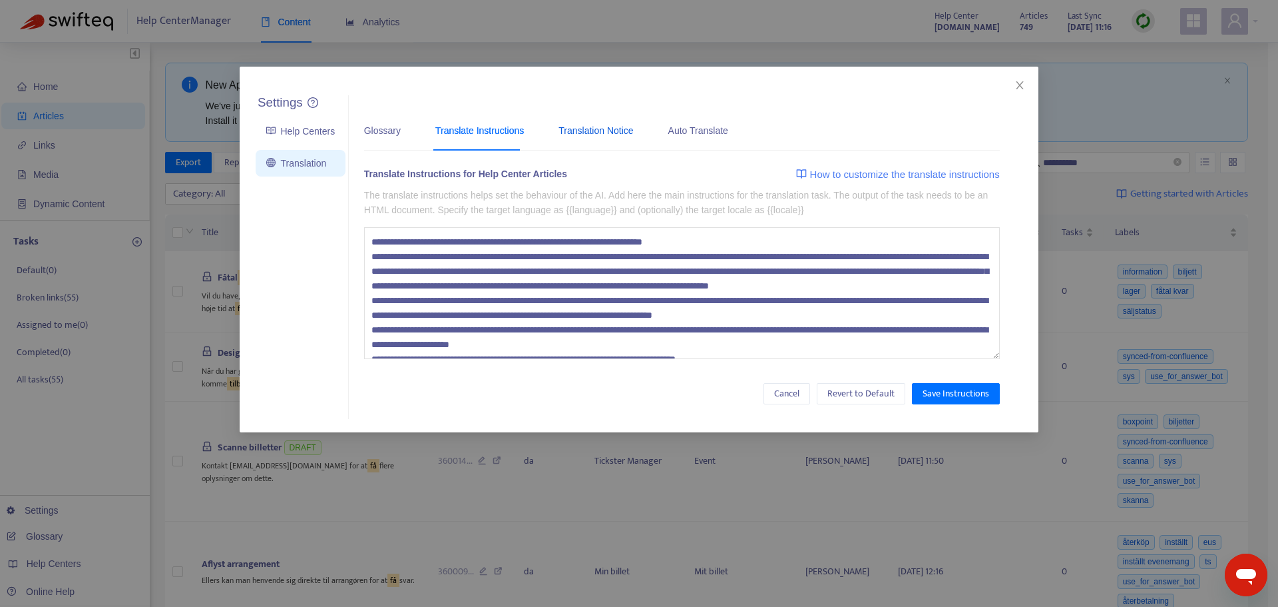
click at [563, 131] on div "Translation Notice" at bounding box center [596, 130] width 75 height 15
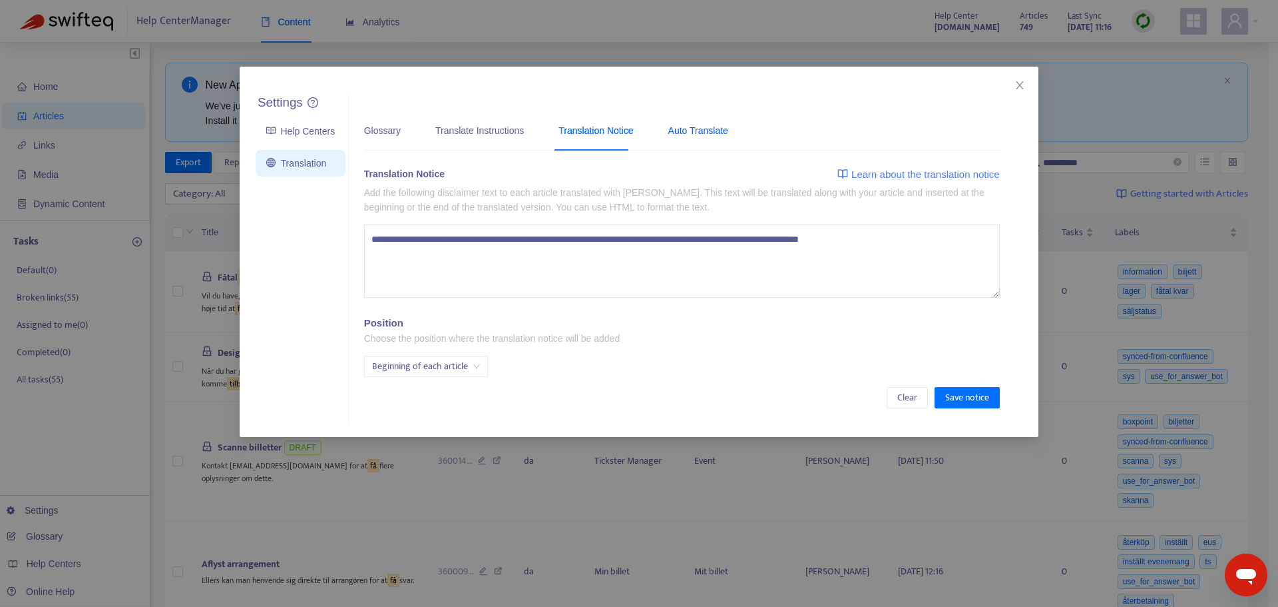
click at [693, 133] on div "Auto Translate" at bounding box center [699, 130] width 60 height 15
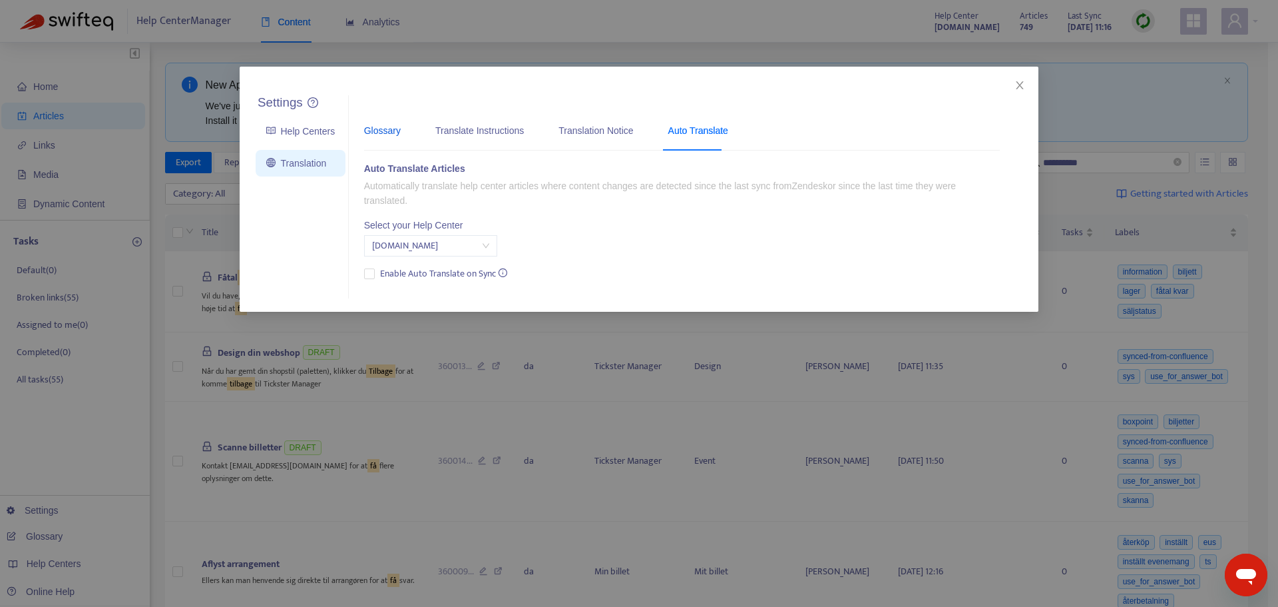
click at [383, 131] on div "Glossary" at bounding box center [382, 130] width 37 height 15
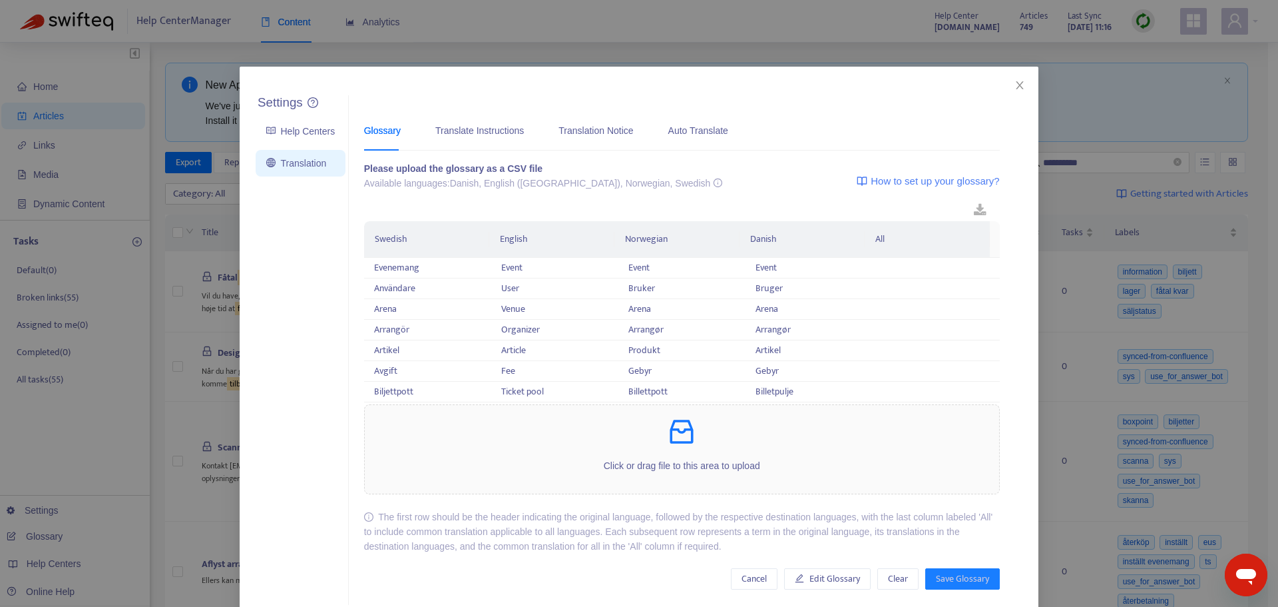
scroll to position [27, 0]
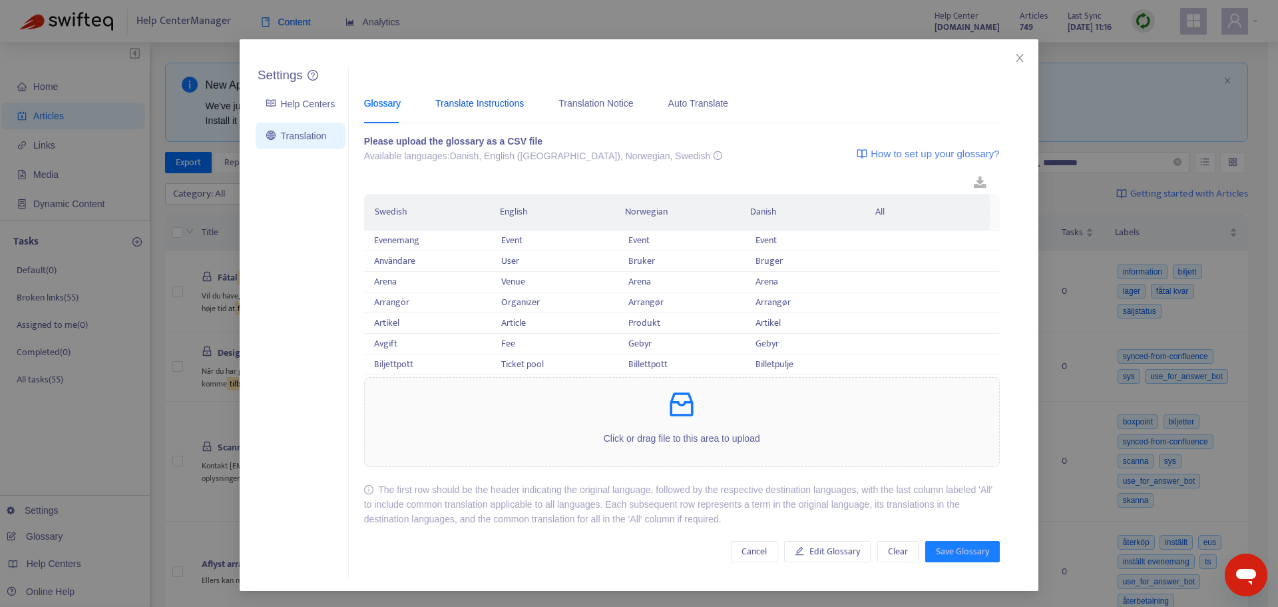
click at [448, 98] on div "Translate Instructions" at bounding box center [479, 103] width 89 height 15
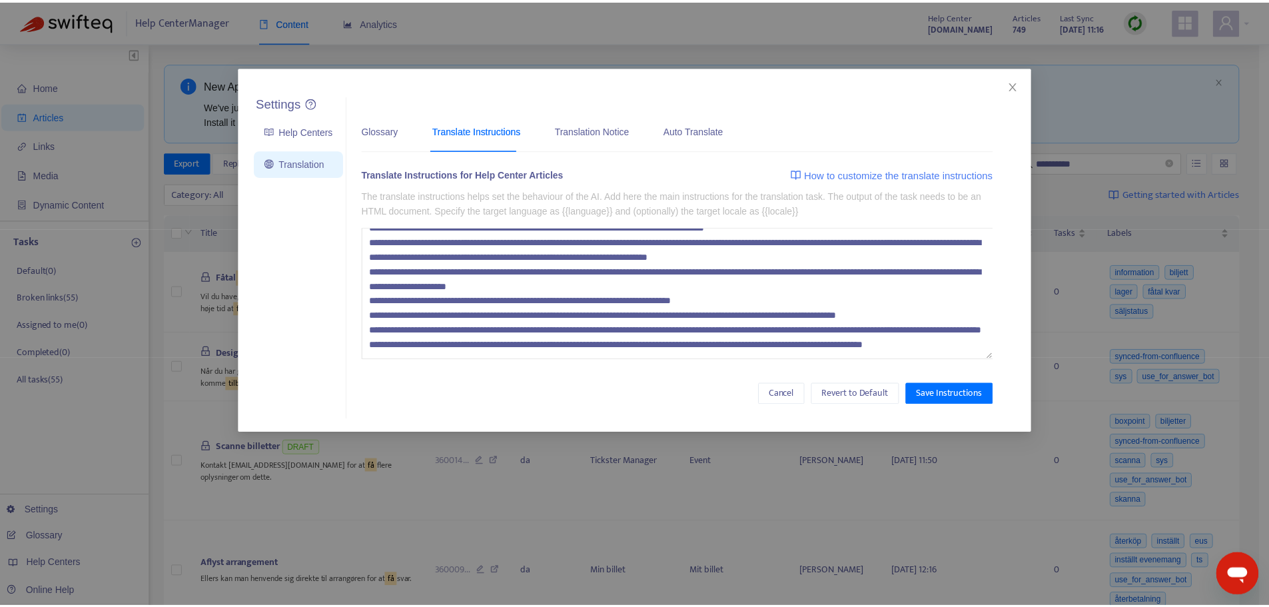
scroll to position [0, 0]
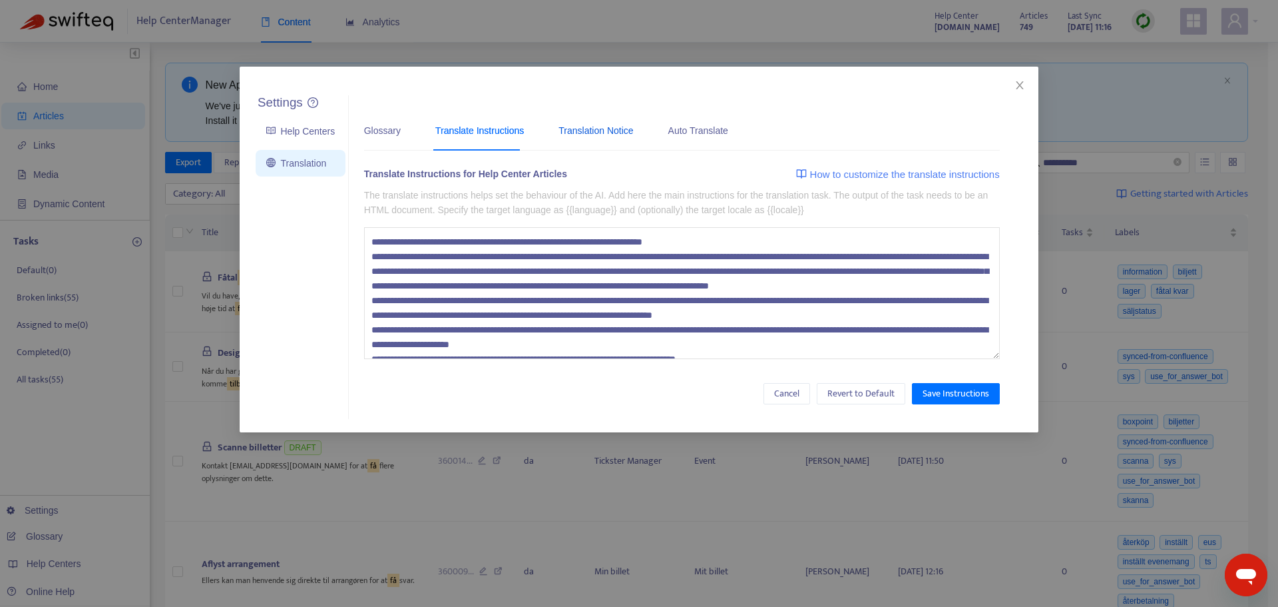
click at [576, 134] on div "Translation Notice" at bounding box center [596, 130] width 75 height 15
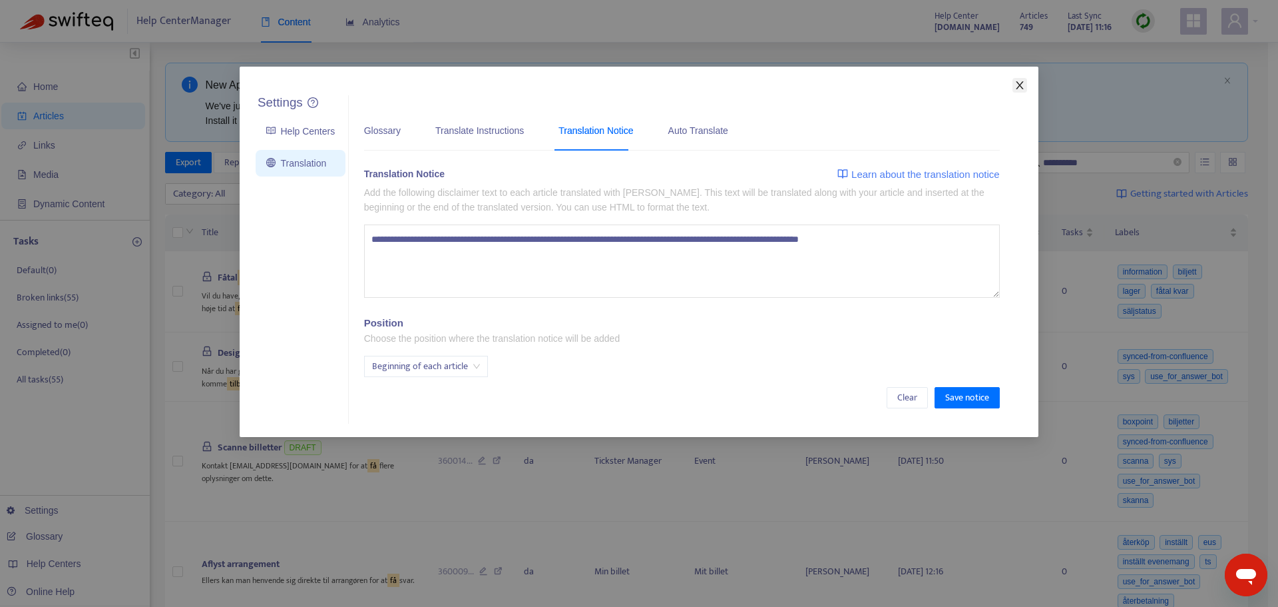
click at [1021, 89] on icon "close" at bounding box center [1020, 85] width 11 height 11
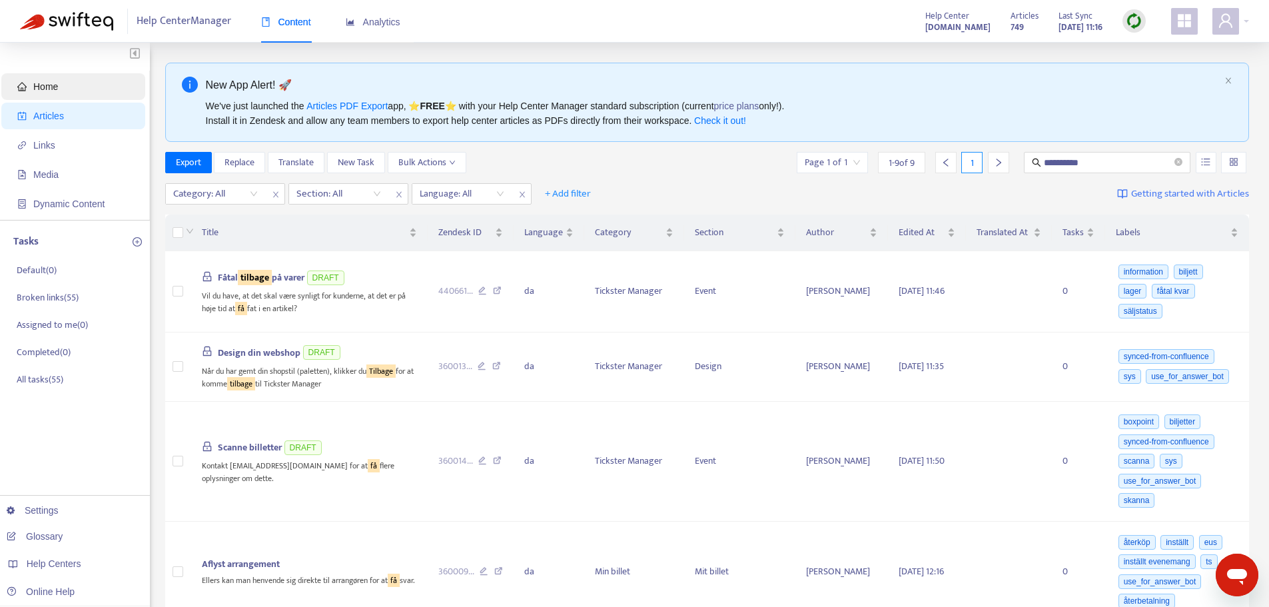
click at [61, 89] on span "Home" at bounding box center [75, 86] width 117 height 27
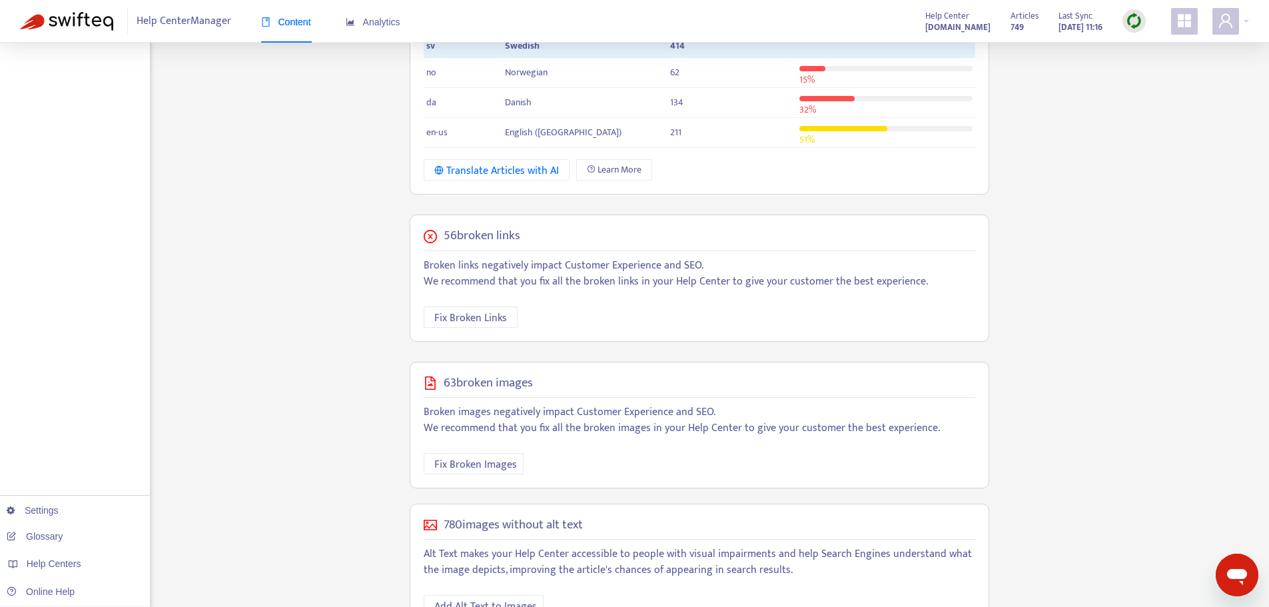
scroll to position [322, 0]
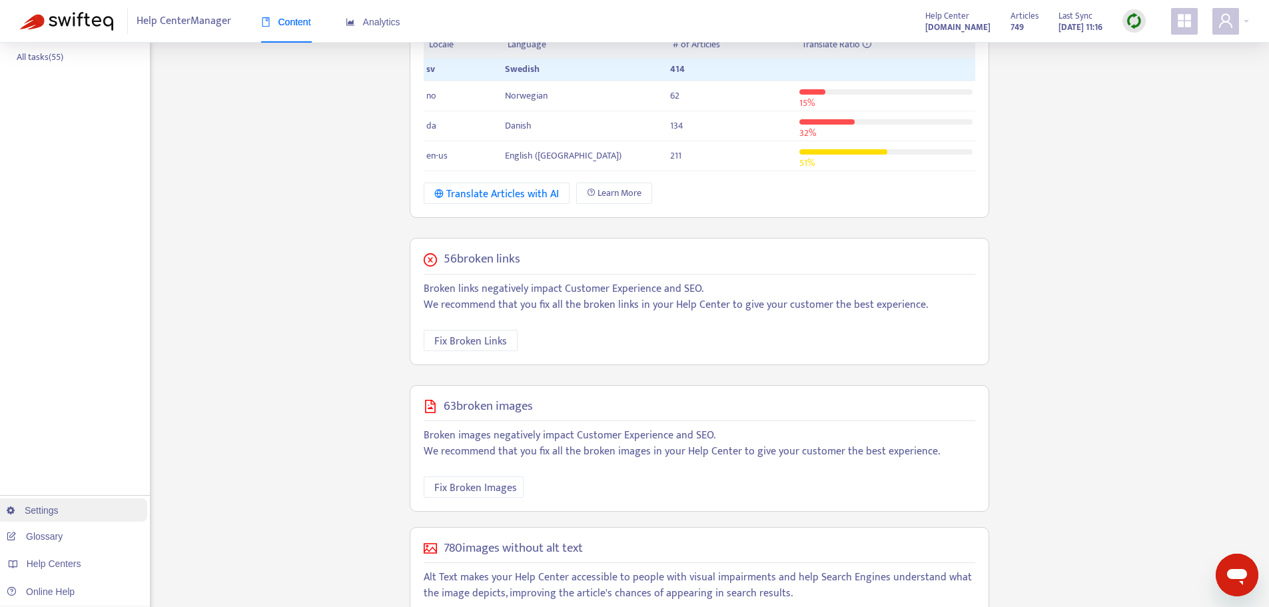
click at [59, 515] on link "Settings" at bounding box center [33, 510] width 52 height 11
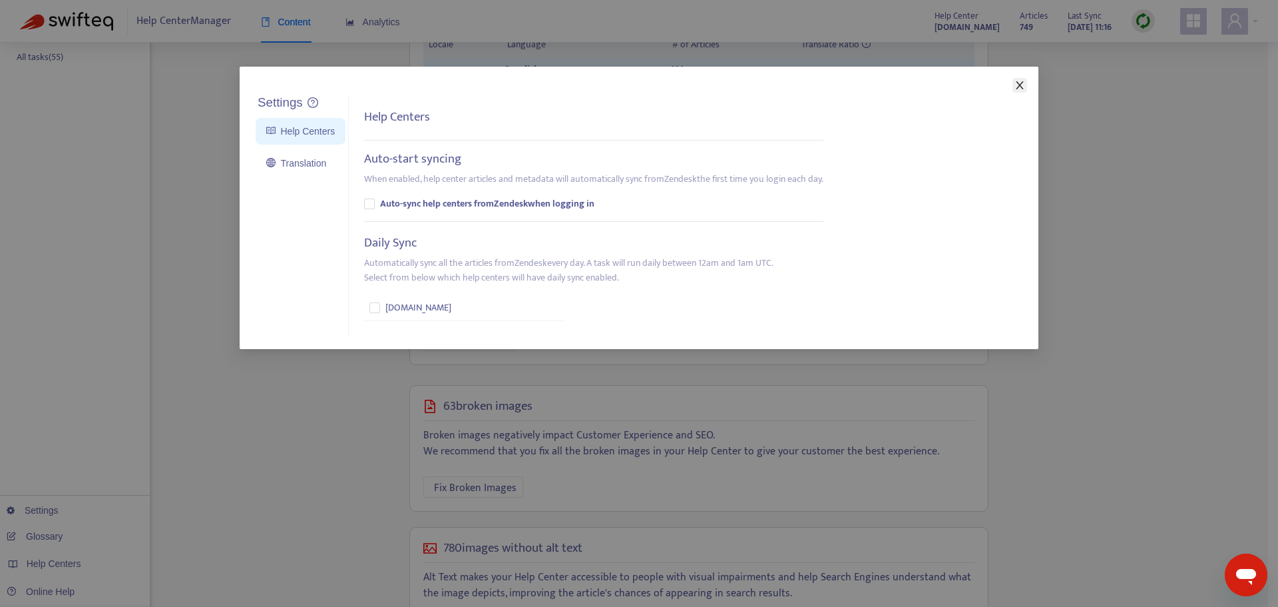
click at [1019, 81] on icon "close" at bounding box center [1020, 85] width 11 height 11
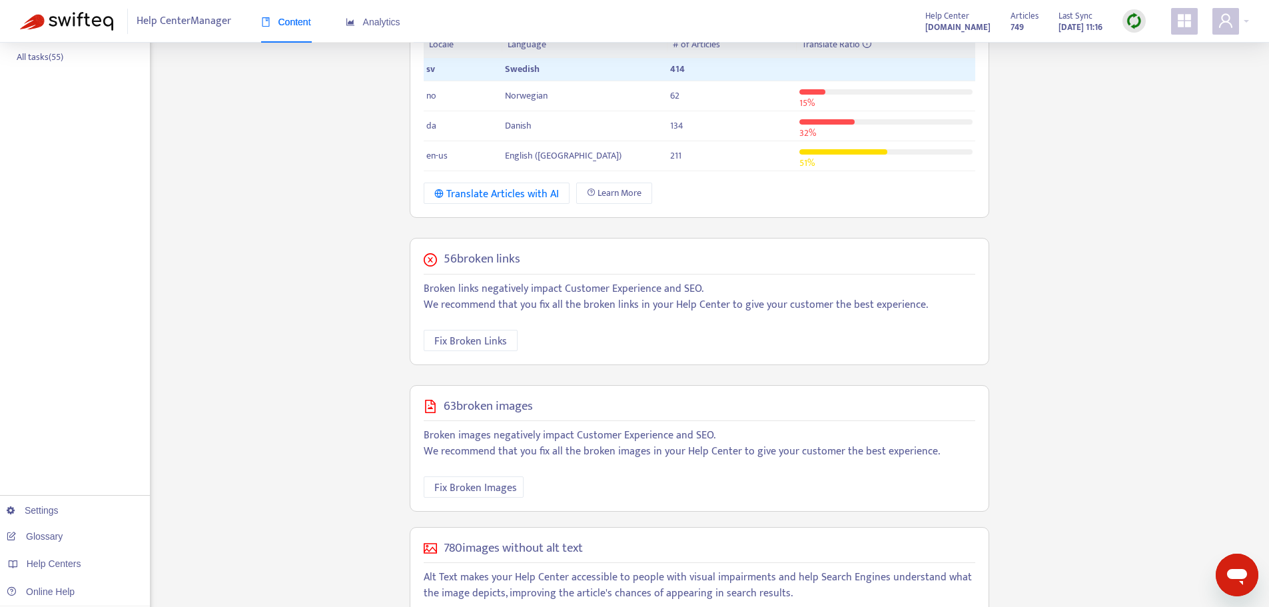
scroll to position [0, 0]
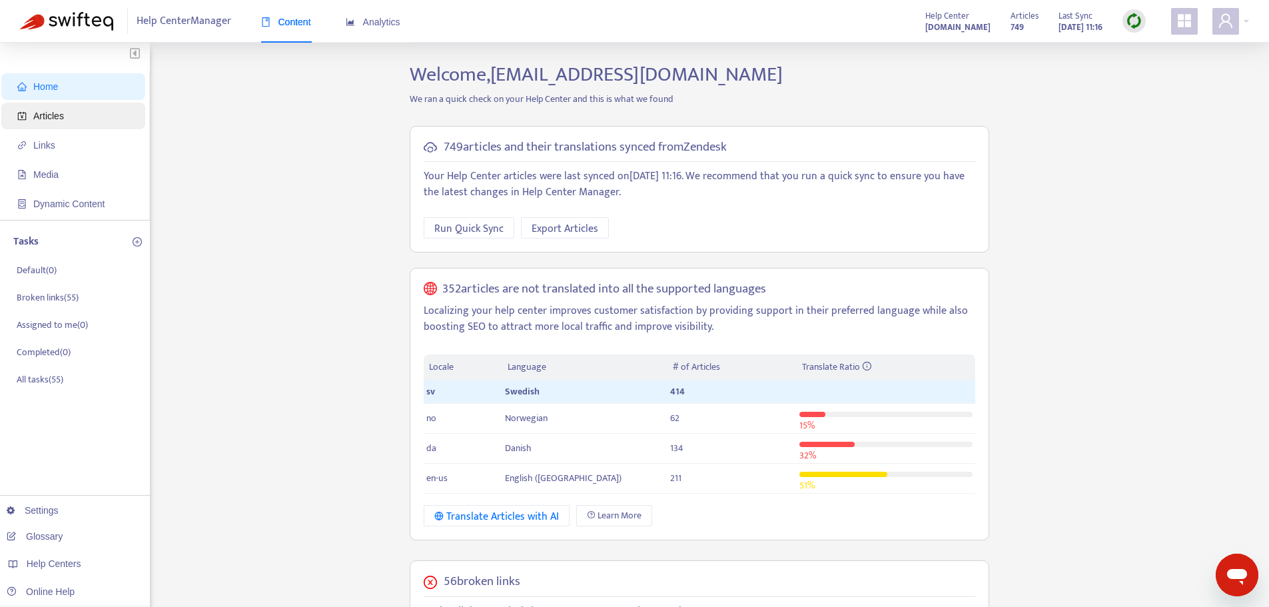
click at [71, 113] on span "Articles" at bounding box center [75, 116] width 117 height 27
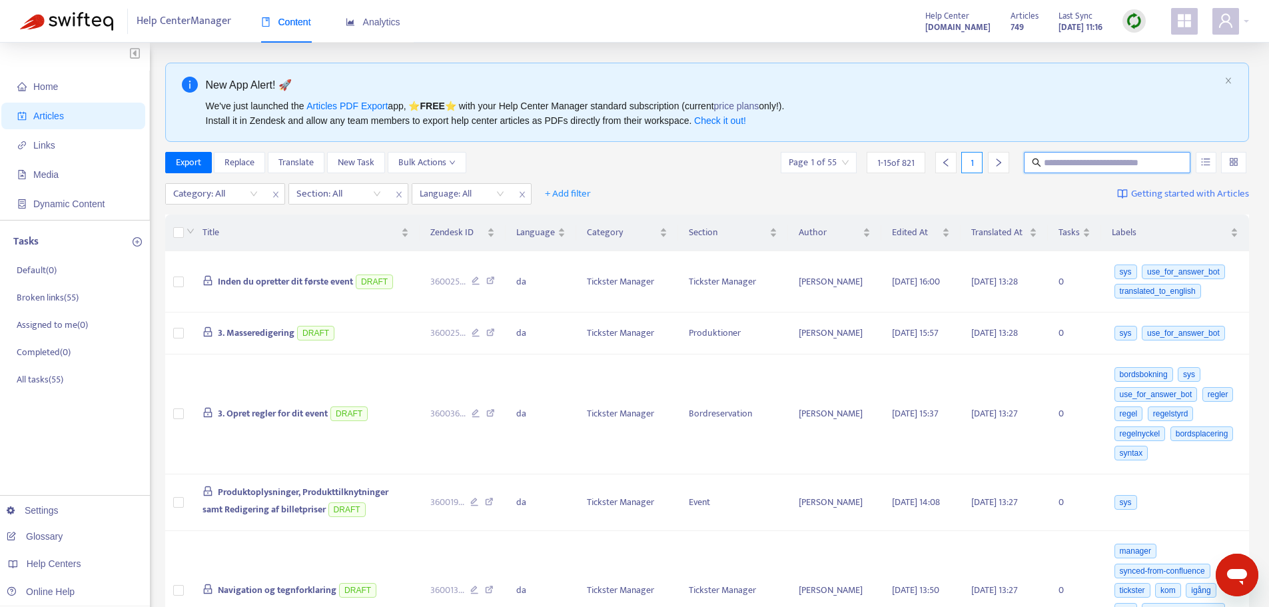
click at [1068, 160] on input "text" at bounding box center [1107, 162] width 128 height 15
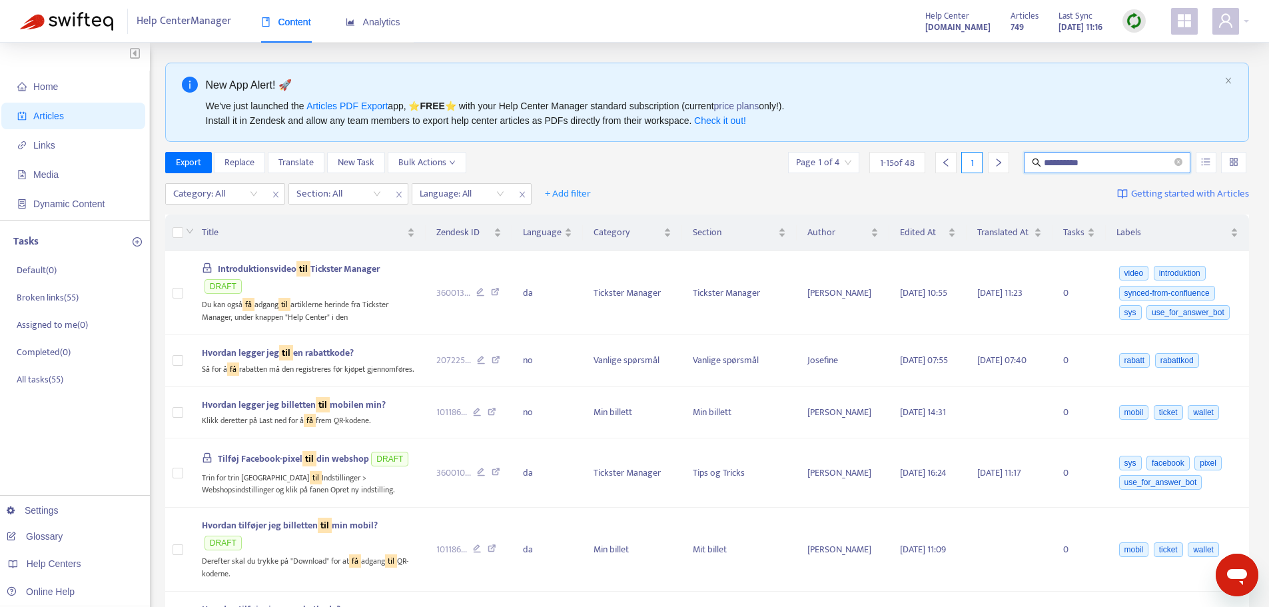
click at [1088, 162] on input "**********" at bounding box center [1107, 162] width 128 height 15
type input "**********"
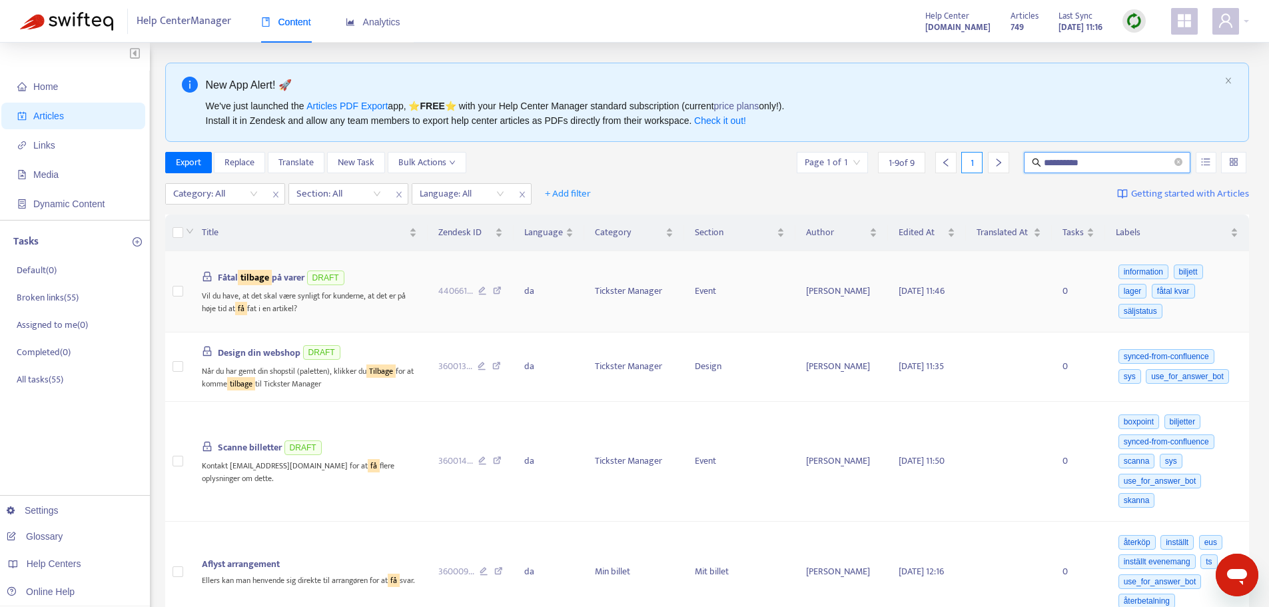
click at [236, 280] on span "Fåtal tilbage på varer" at bounding box center [261, 277] width 87 height 15
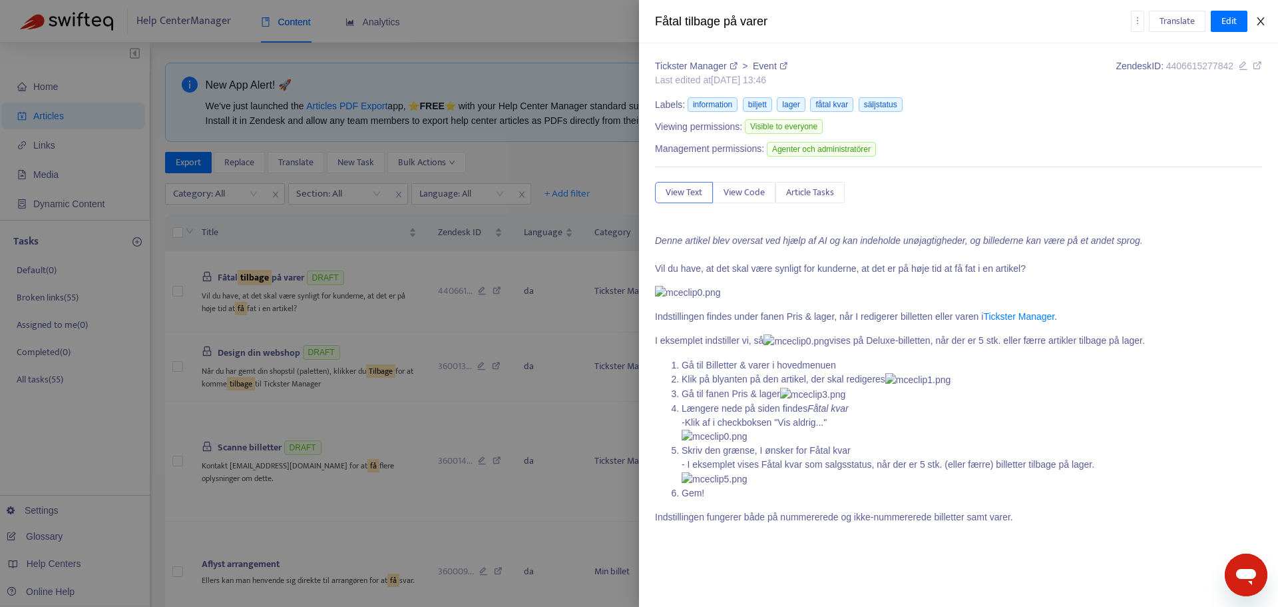
click at [1264, 25] on icon "close" at bounding box center [1260, 21] width 7 height 8
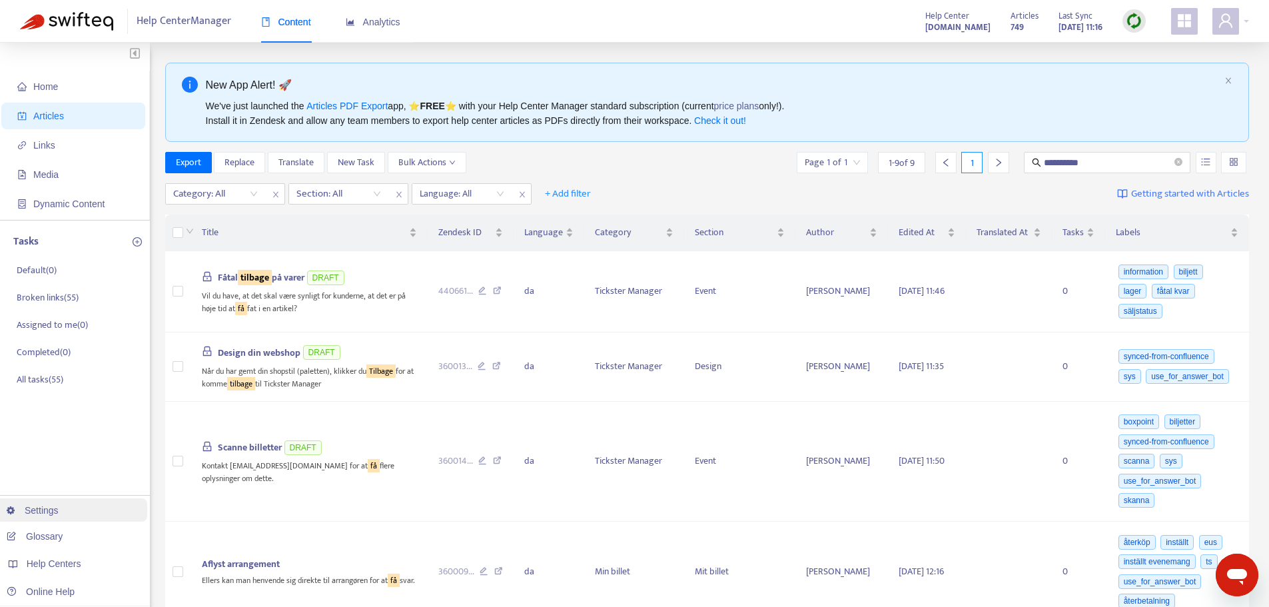
click at [59, 511] on link "Settings" at bounding box center [33, 510] width 52 height 11
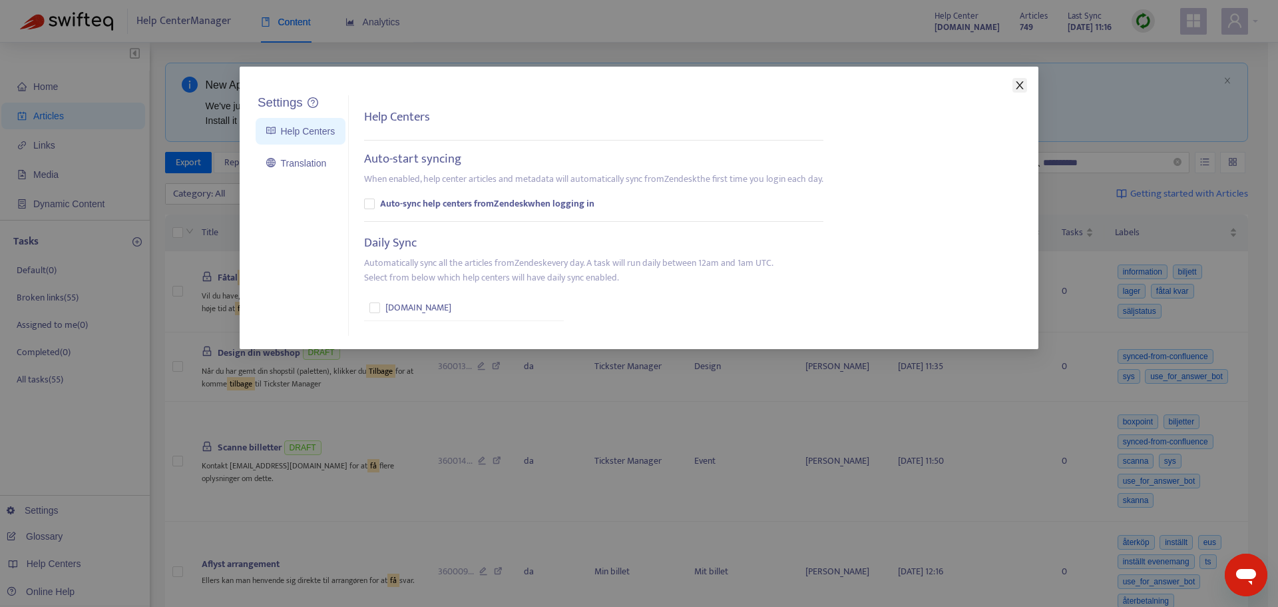
click at [1019, 83] on icon "close" at bounding box center [1019, 85] width 7 height 8
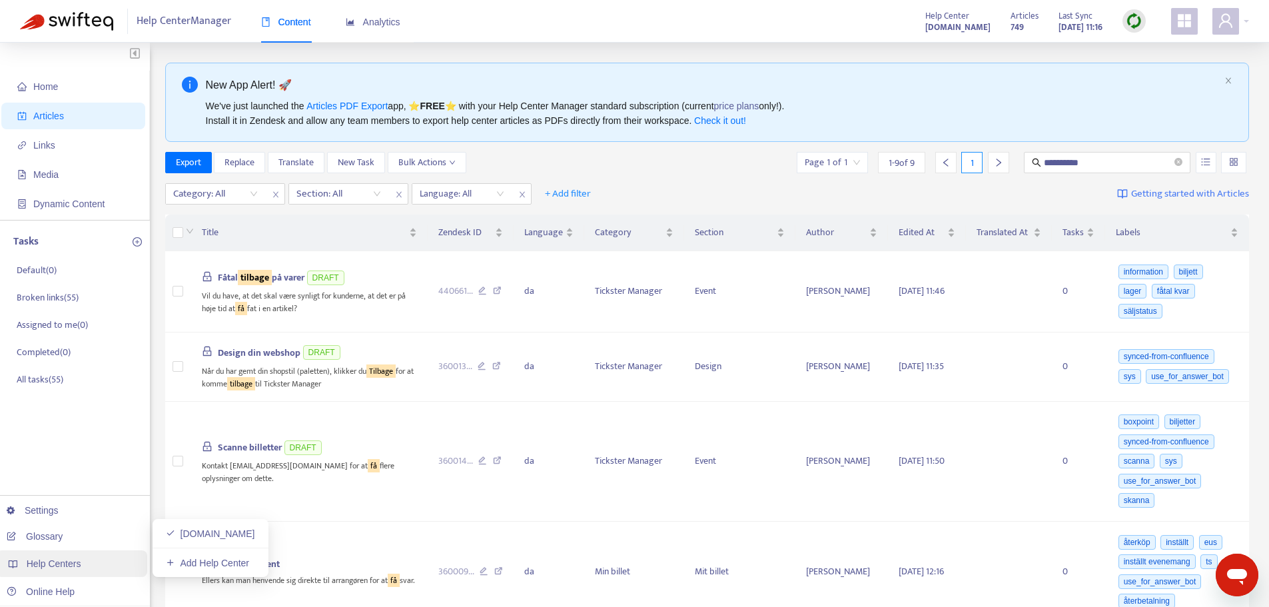
click at [61, 559] on span "Help Centers" at bounding box center [54, 563] width 55 height 11
